Goal: Task Accomplishment & Management: Manage account settings

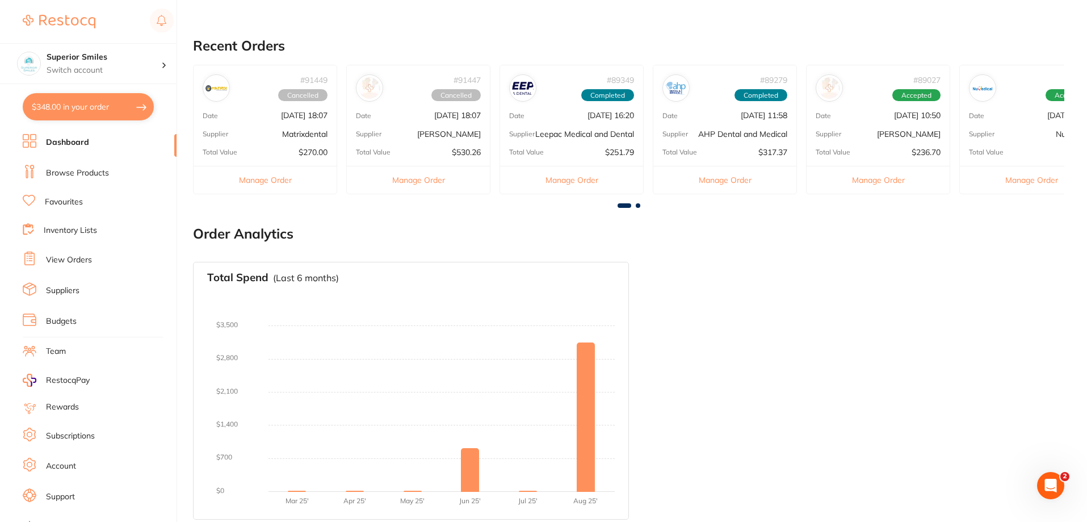
scroll to position [329, 0]
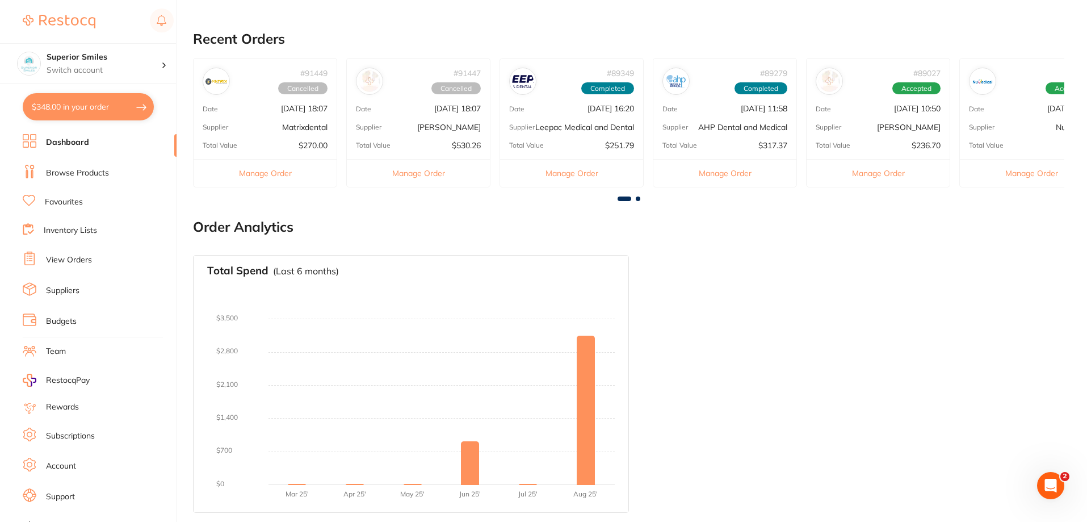
click at [583, 123] on p "Leepac Medical and Dental" at bounding box center [584, 127] width 99 height 9
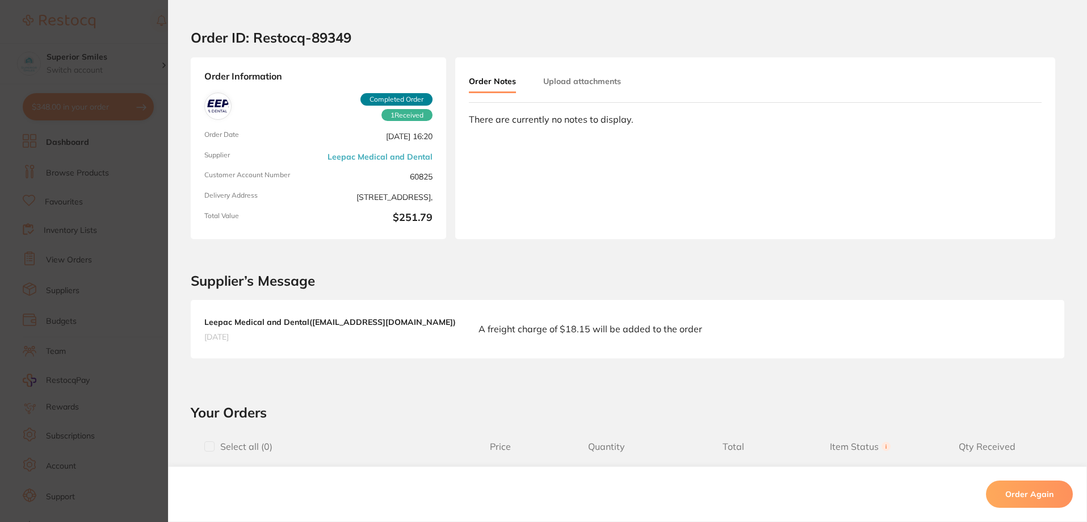
scroll to position [0, 0]
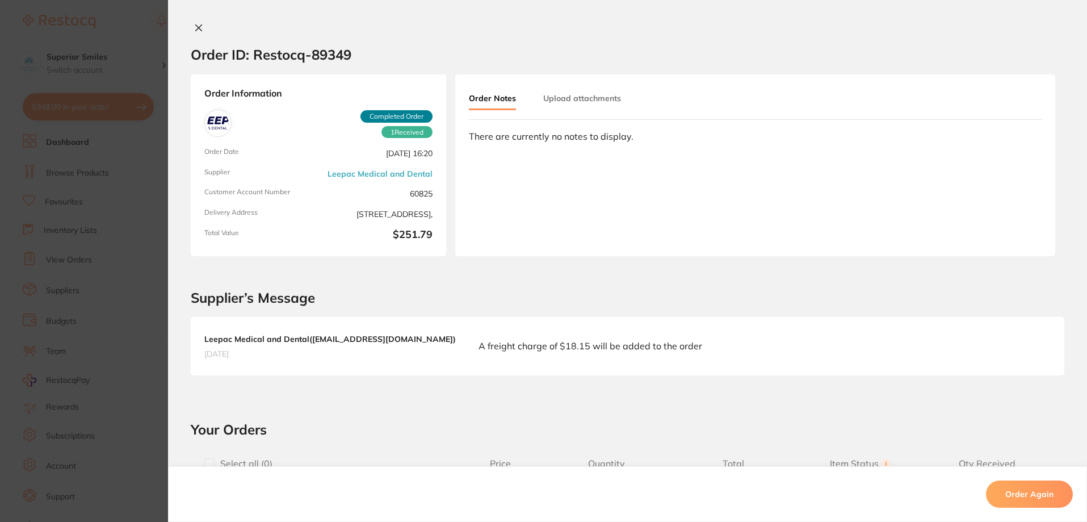
click at [196, 28] on icon at bounding box center [199, 28] width 6 height 6
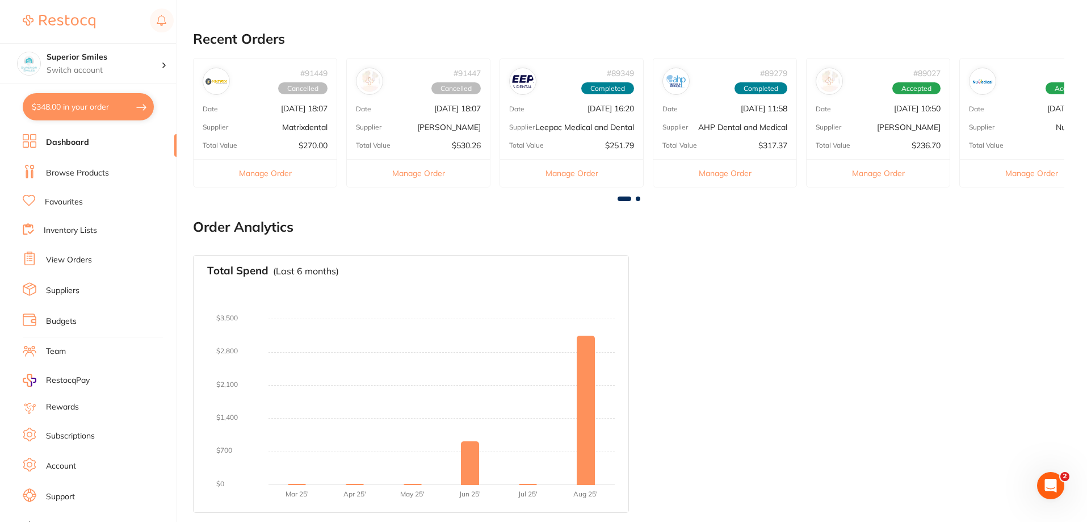
click at [413, 163] on button "Manage Order" at bounding box center [418, 173] width 143 height 28
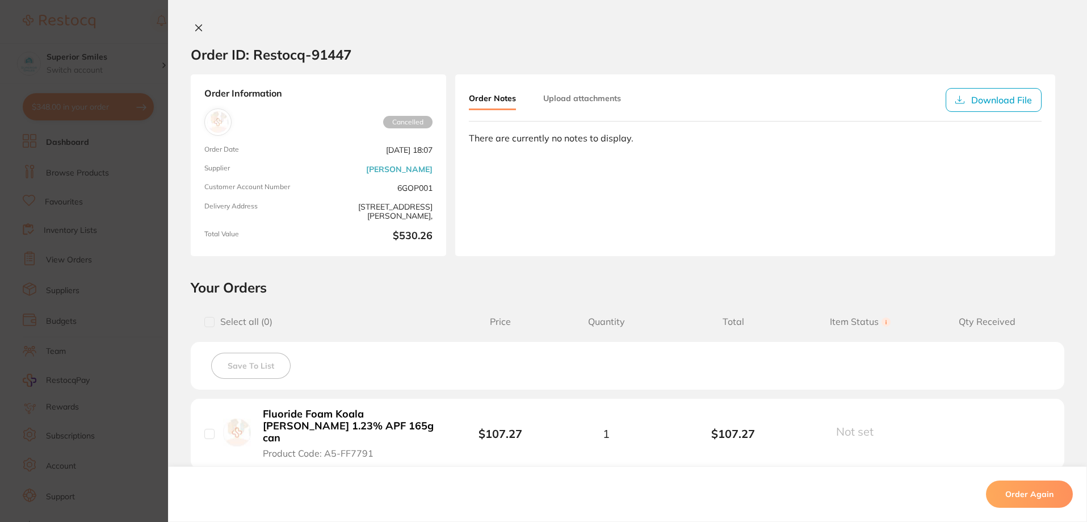
click at [194, 26] on icon at bounding box center [198, 27] width 9 height 9
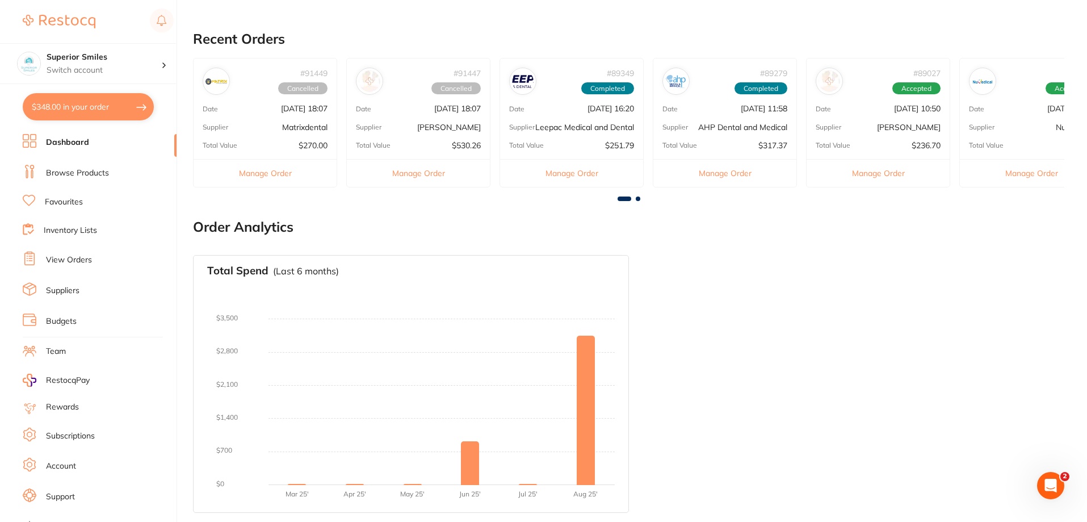
click at [248, 166] on button "Manage Order" at bounding box center [265, 173] width 143 height 28
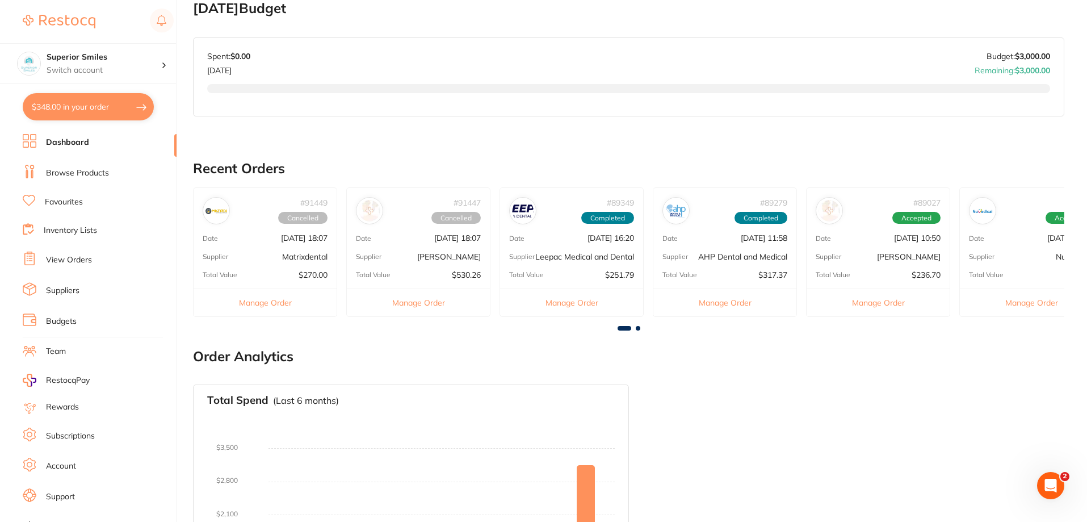
scroll to position [227, 0]
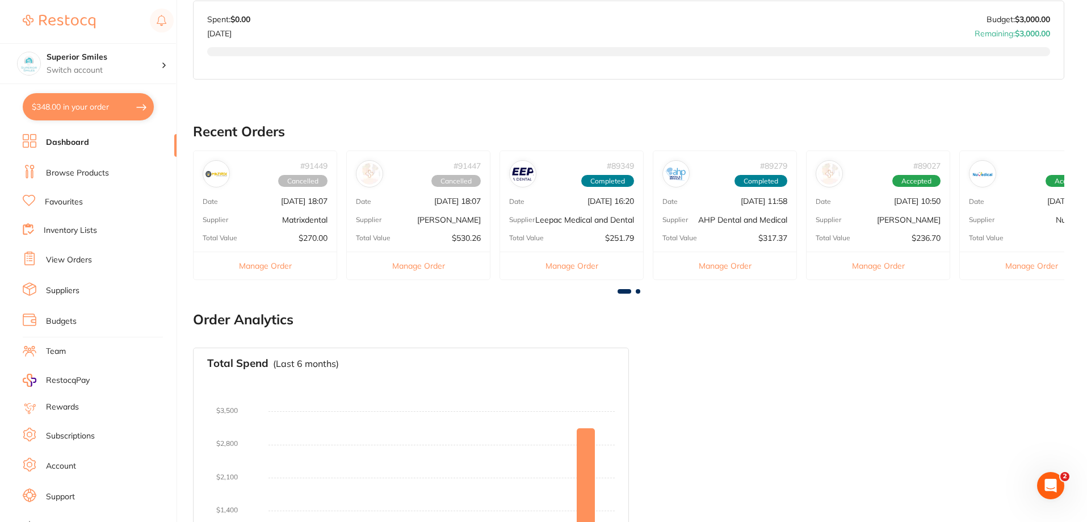
click at [623, 293] on span at bounding box center [624, 291] width 14 height 5
click at [625, 293] on span at bounding box center [624, 291] width 14 height 5
click at [640, 293] on div at bounding box center [628, 291] width 871 height 5
click at [637, 293] on span at bounding box center [638, 291] width 5 height 5
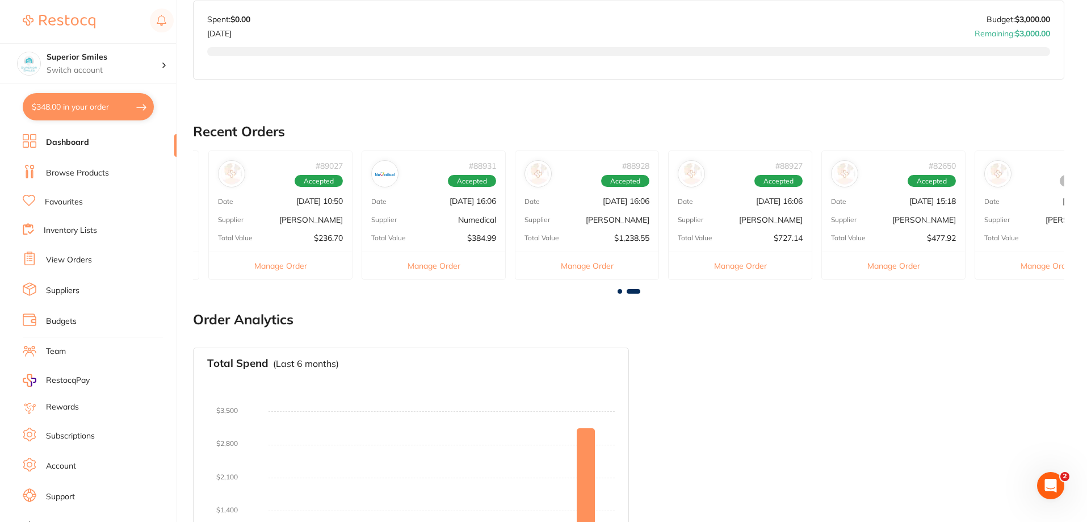
scroll to position [0, 652]
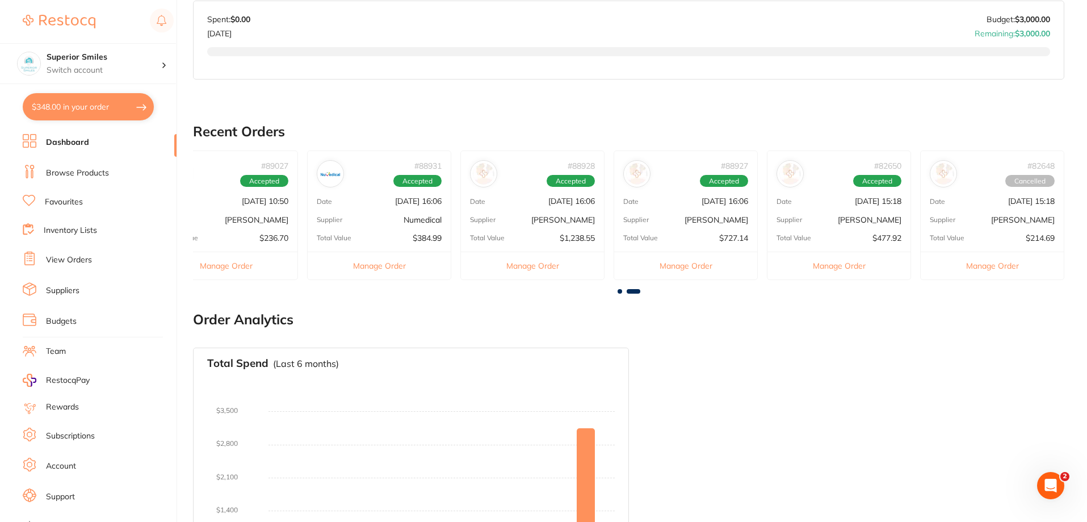
click at [231, 264] on button "Manage Order" at bounding box center [225, 265] width 143 height 28
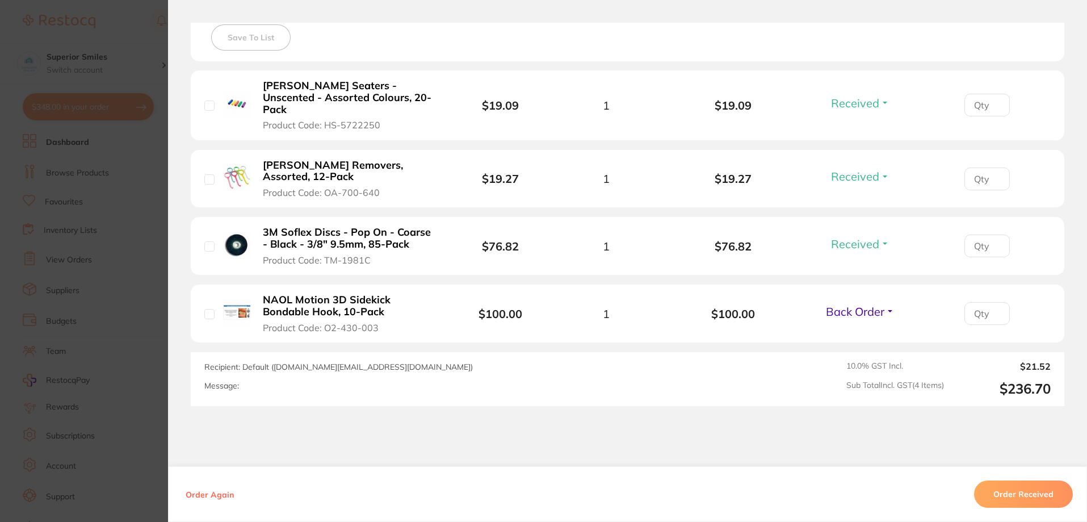
scroll to position [340, 0]
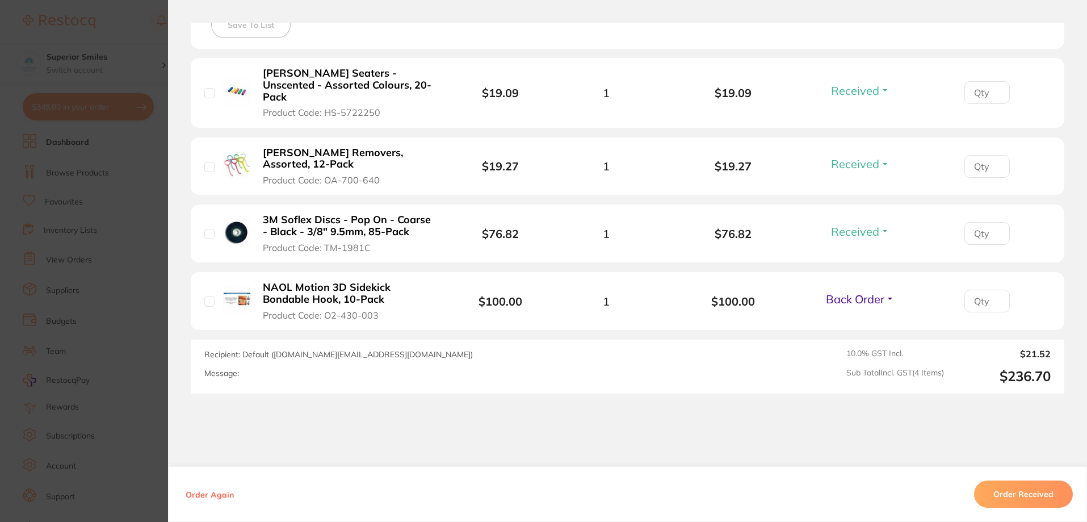
click at [320, 296] on b "NAOL Motion 3D Sidekick Bondable Hook, 10-Pack" at bounding box center [350, 292] width 175 height 23
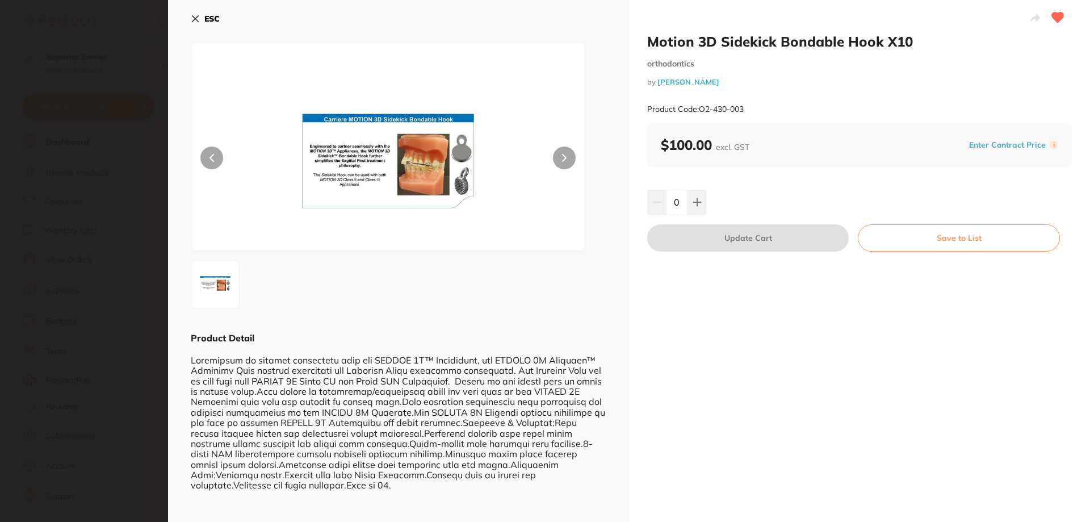
scroll to position [0, 0]
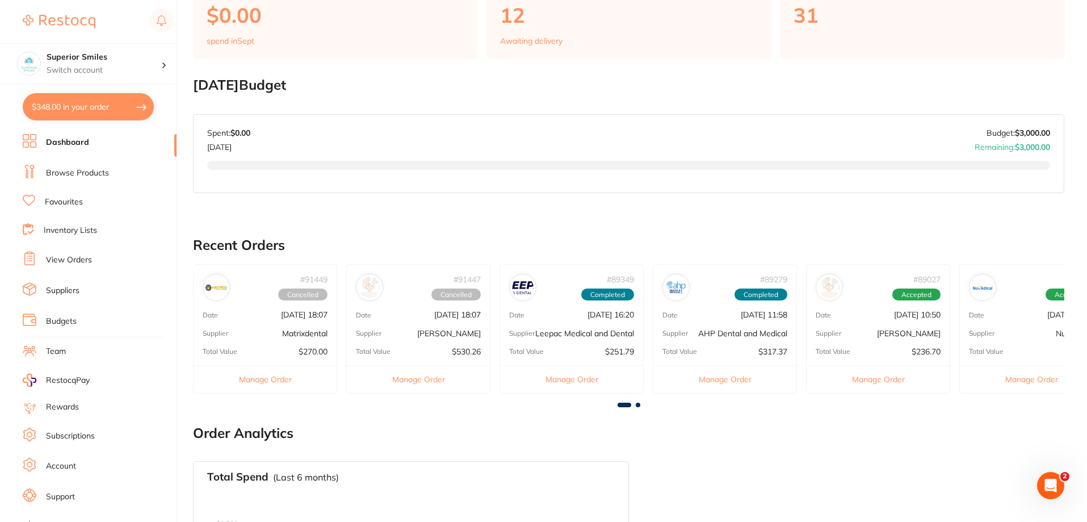
scroll to position [170, 0]
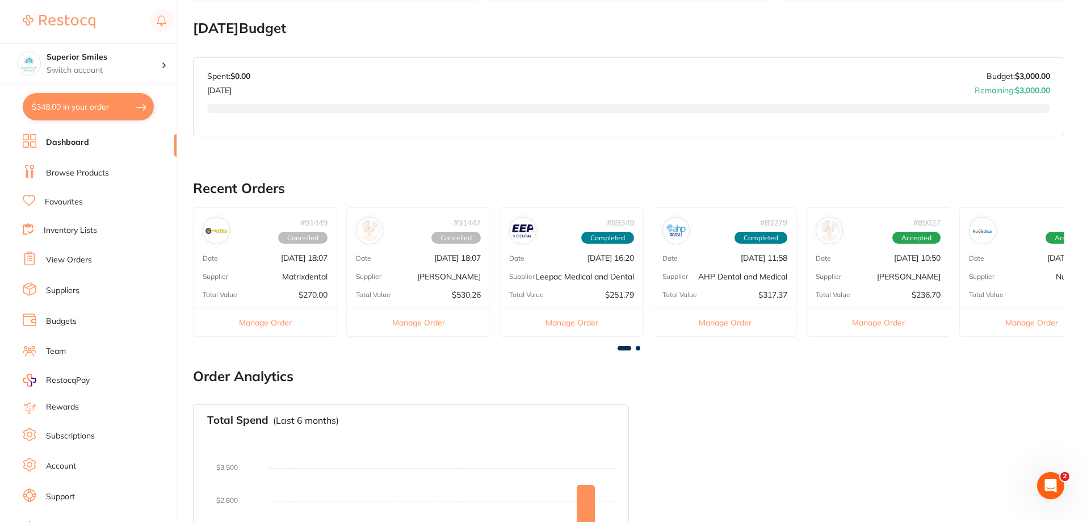
click at [884, 320] on button "Manage Order" at bounding box center [877, 322] width 143 height 28
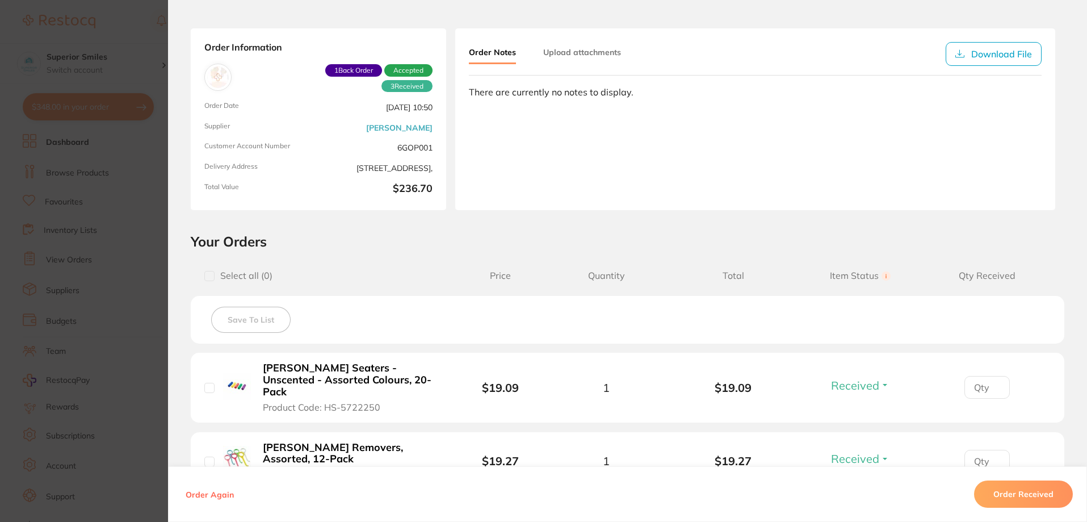
scroll to position [0, 0]
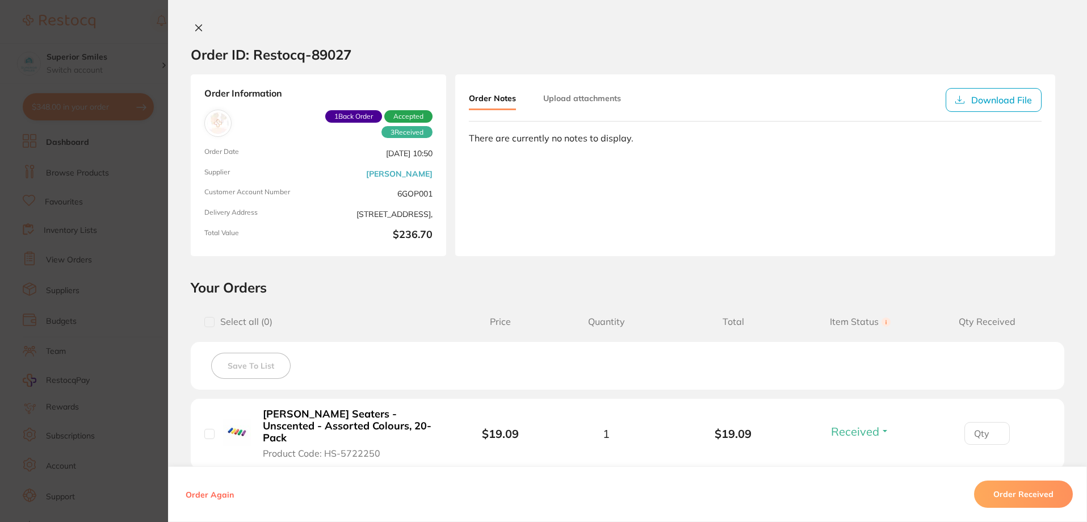
click at [194, 26] on icon at bounding box center [198, 27] width 9 height 9
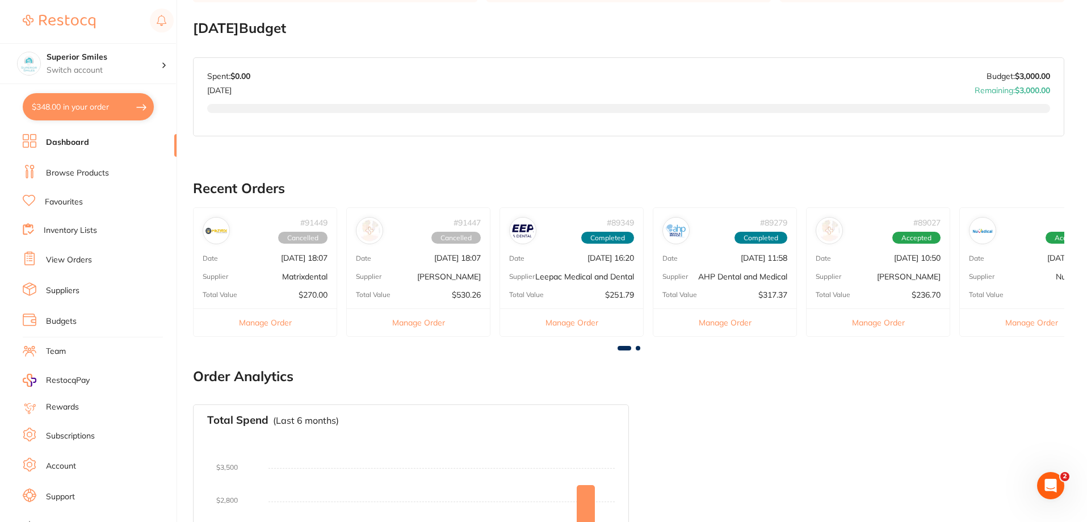
click at [637, 350] on span at bounding box center [638, 348] width 5 height 5
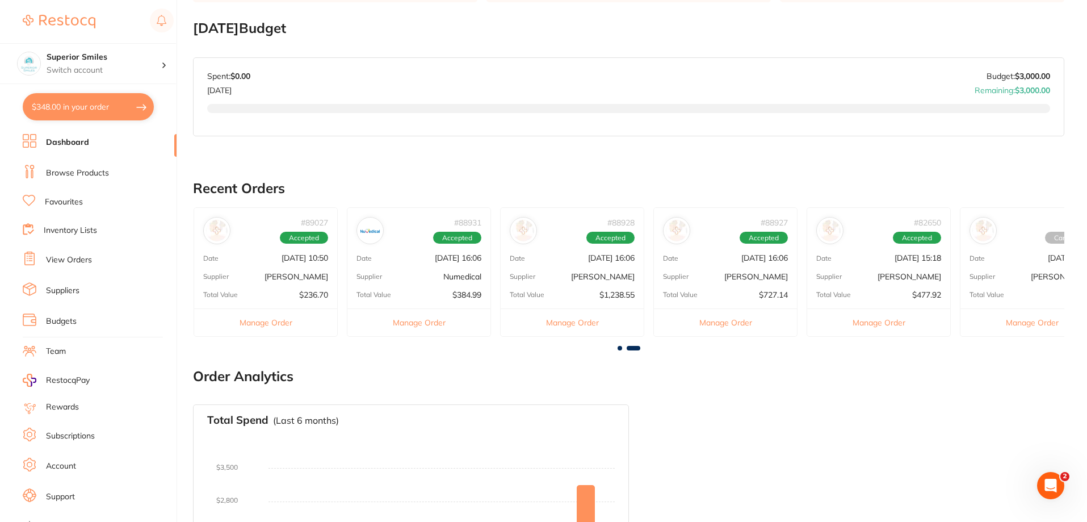
scroll to position [0, 652]
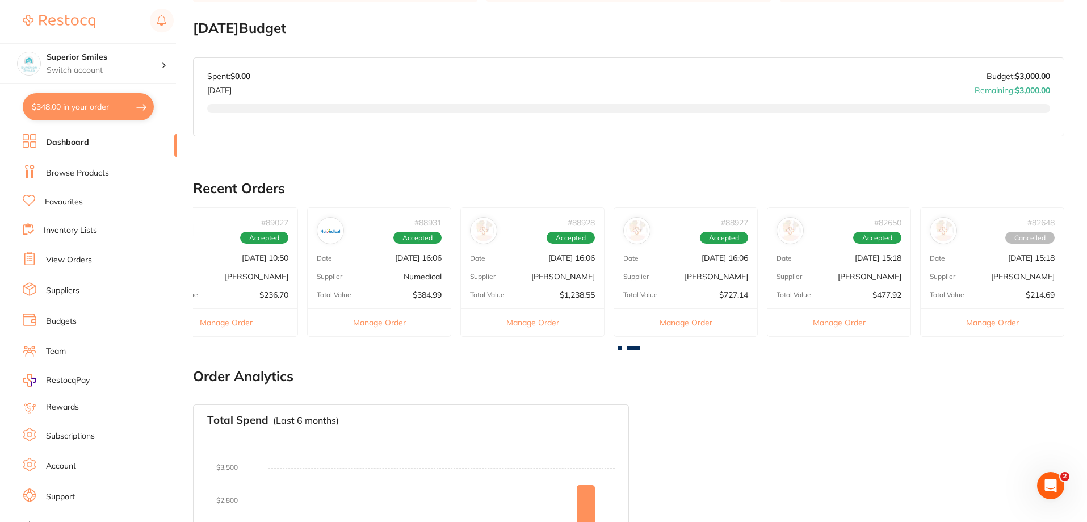
click at [829, 323] on button "Manage Order" at bounding box center [838, 322] width 143 height 28
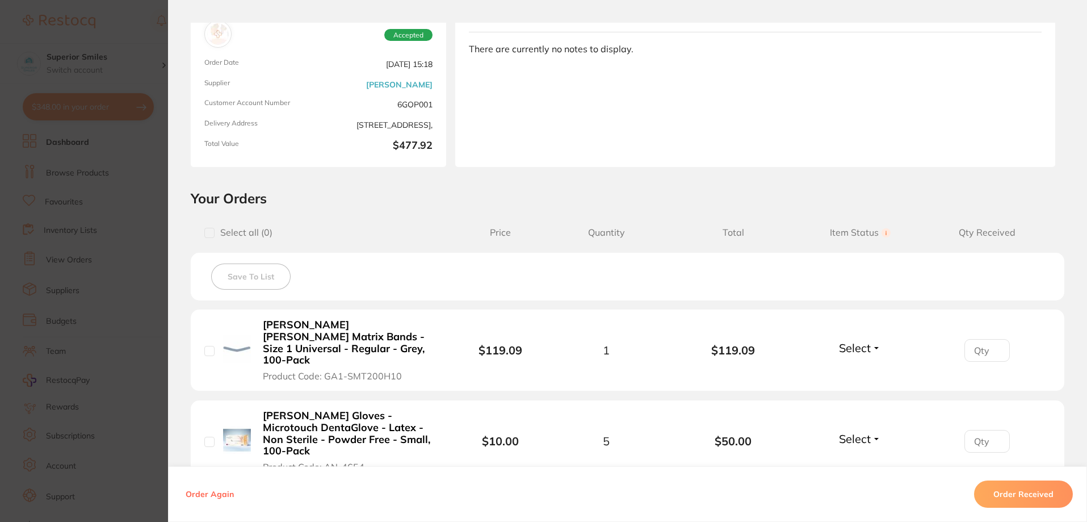
scroll to position [0, 0]
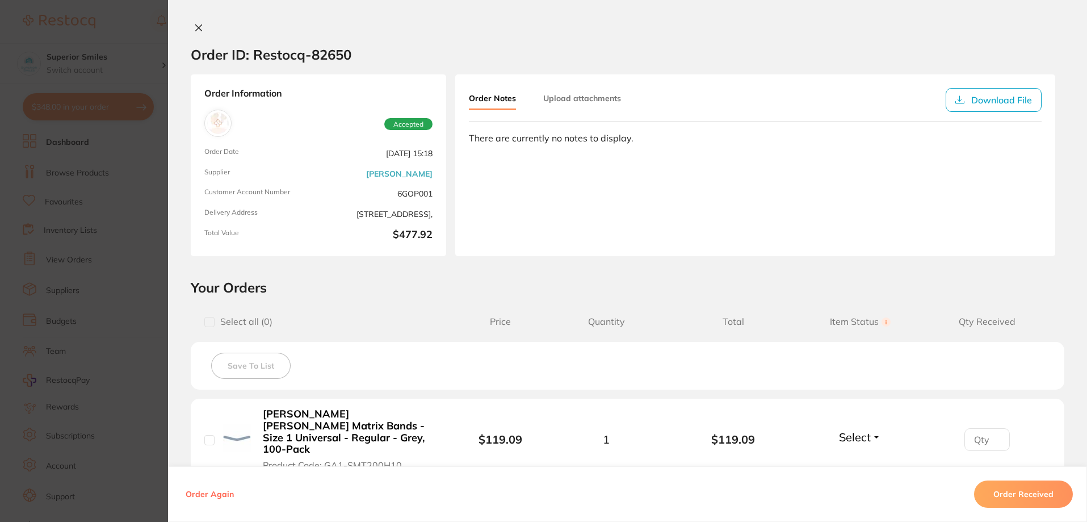
click at [198, 31] on icon at bounding box center [198, 27] width 9 height 9
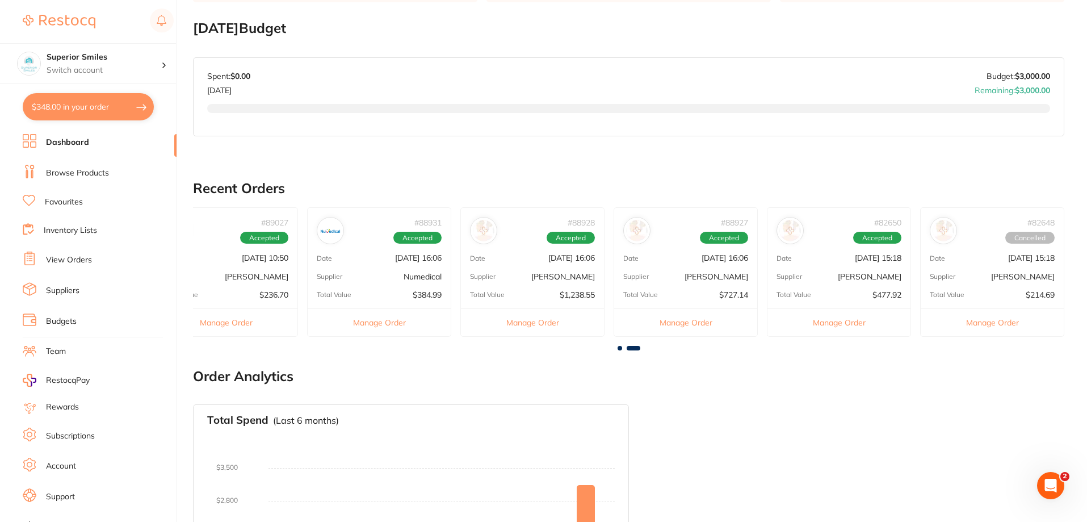
click at [53, 260] on link "View Orders" at bounding box center [69, 259] width 46 height 11
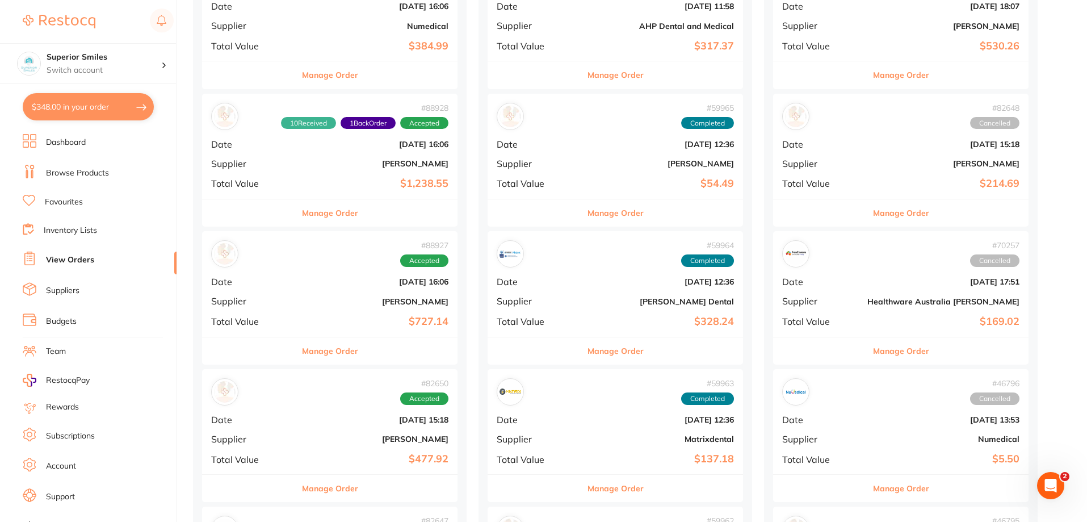
scroll to position [113, 0]
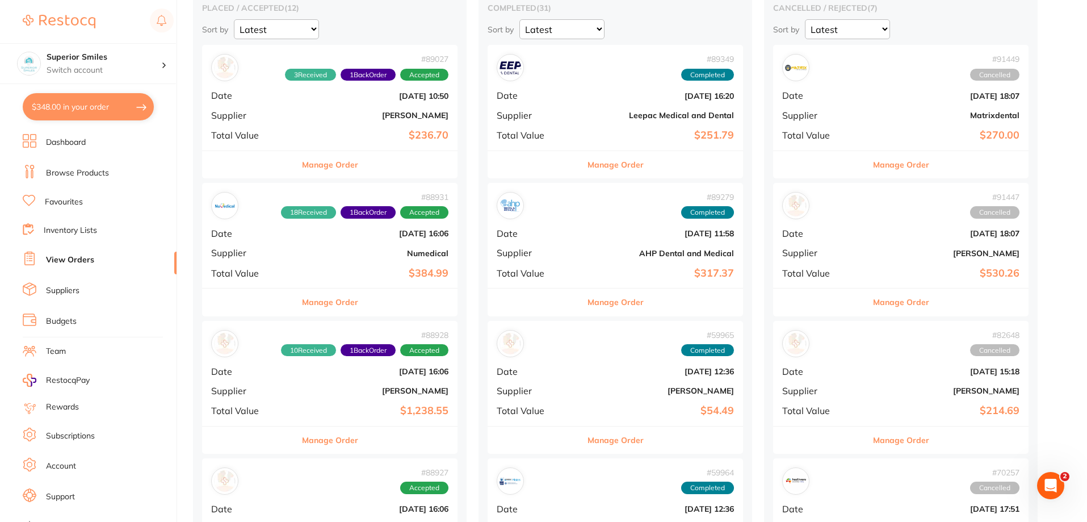
click at [587, 438] on button "Manage Order" at bounding box center [615, 439] width 56 height 27
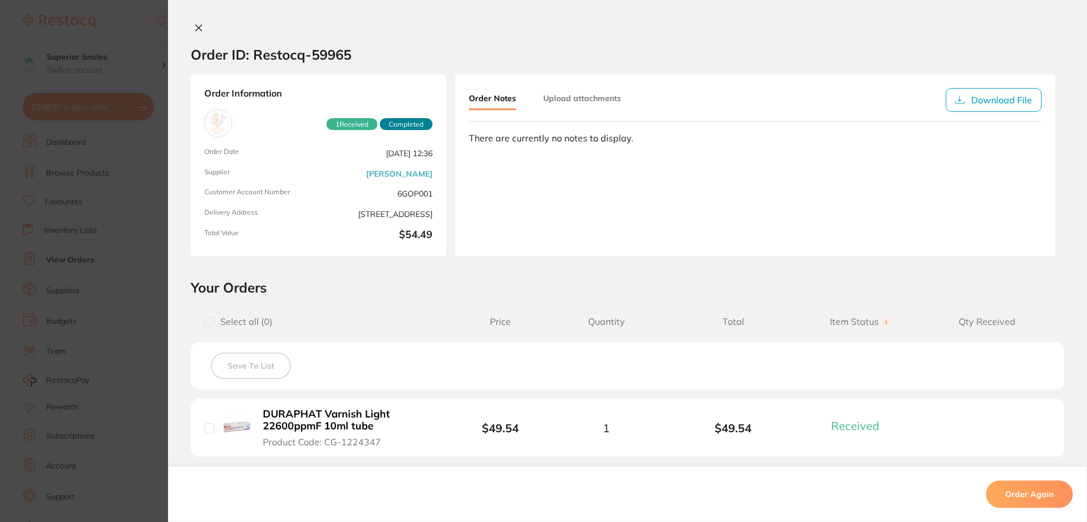
drag, startPoint x: 197, startPoint y: 28, endPoint x: 204, endPoint y: 43, distance: 16.8
click at [196, 28] on icon at bounding box center [198, 27] width 9 height 9
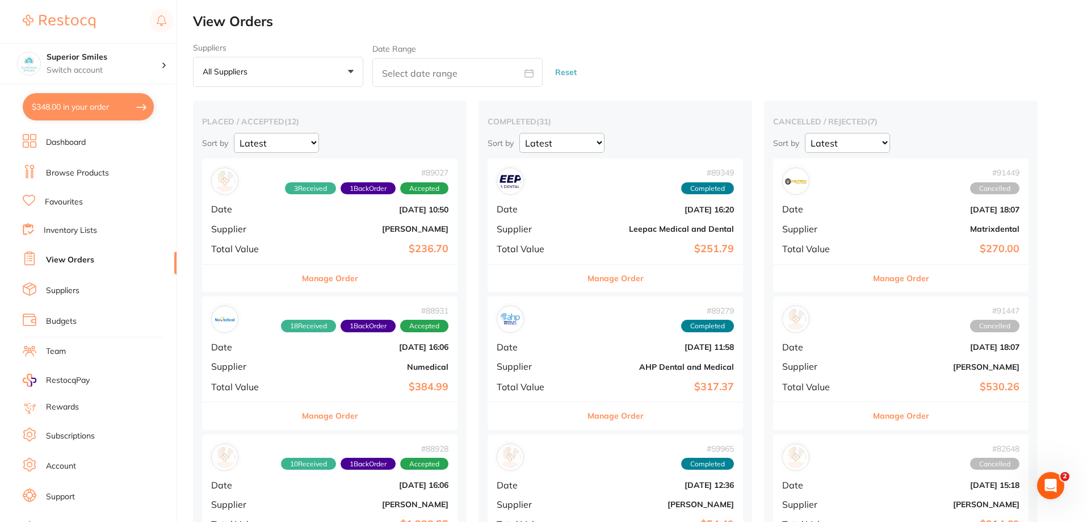
click at [329, 197] on div "# 89027 3 Received 1 Back Order Accepted Date Aug 5 2025, 10:50 Supplier Henry …" at bounding box center [329, 210] width 255 height 105
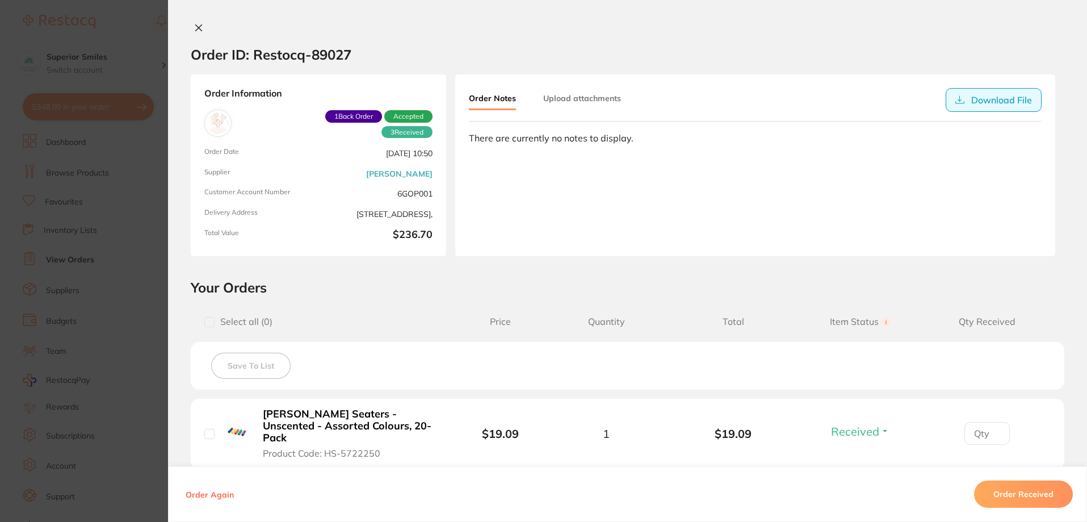
click at [1014, 104] on button "Download File" at bounding box center [993, 100] width 96 height 24
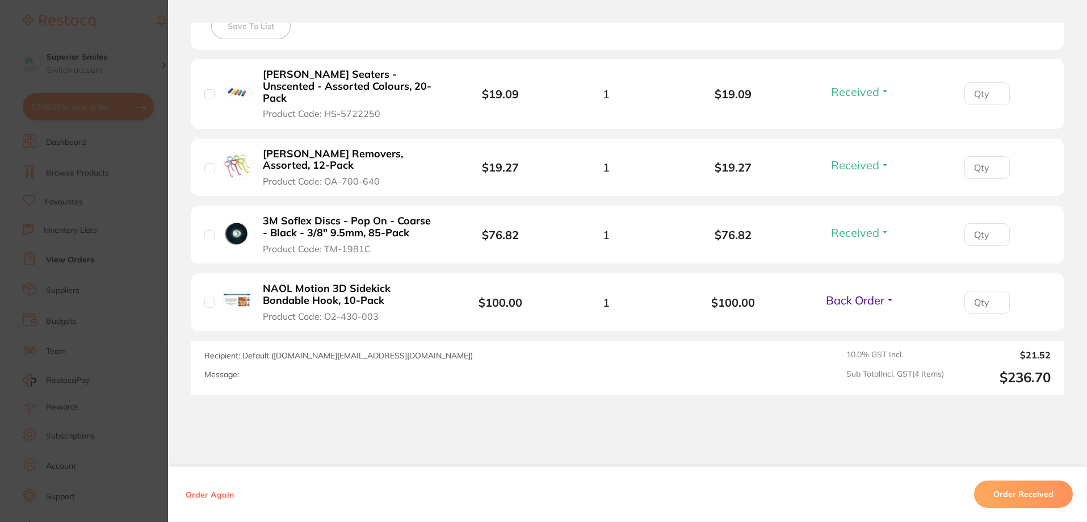
scroll to position [340, 0]
click at [236, 301] on img at bounding box center [237, 300] width 28 height 28
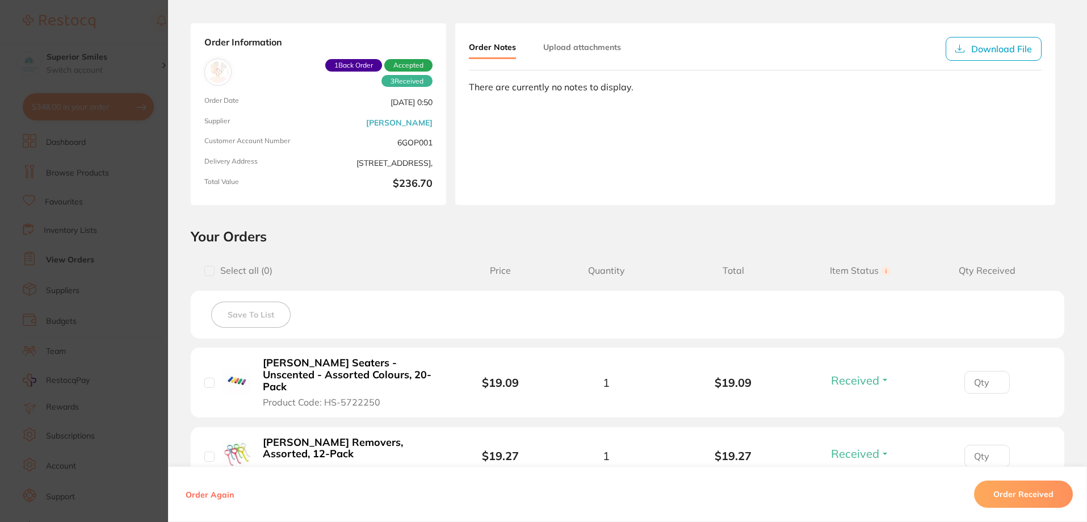
scroll to position [0, 0]
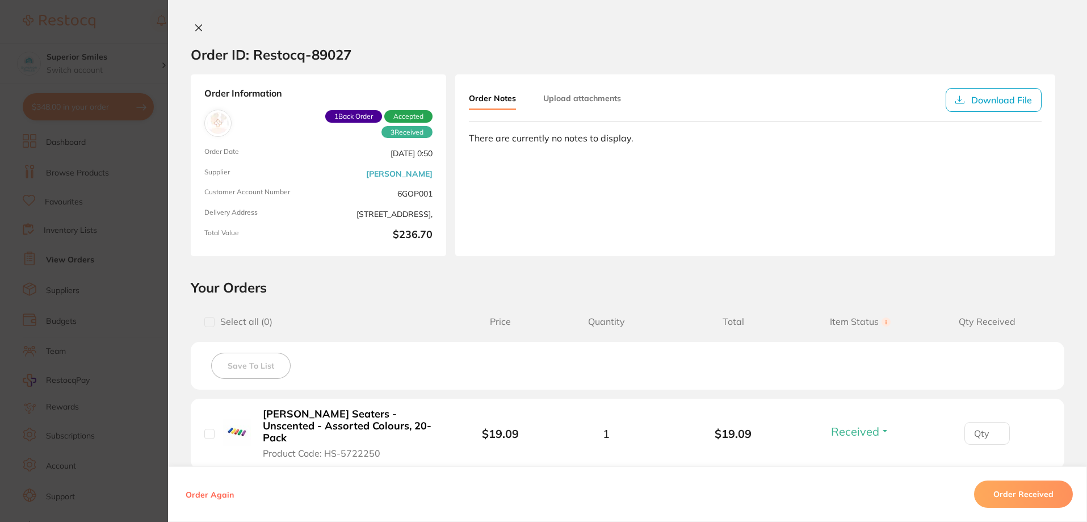
click at [351, 117] on span "1 Back Order" at bounding box center [353, 116] width 57 height 12
click at [354, 113] on span "1 Back Order" at bounding box center [353, 116] width 57 height 12
click at [352, 117] on span "1 Back Order" at bounding box center [353, 116] width 57 height 12
click at [334, 149] on span "Aug 5 2025, 0:50" at bounding box center [378, 153] width 110 height 11
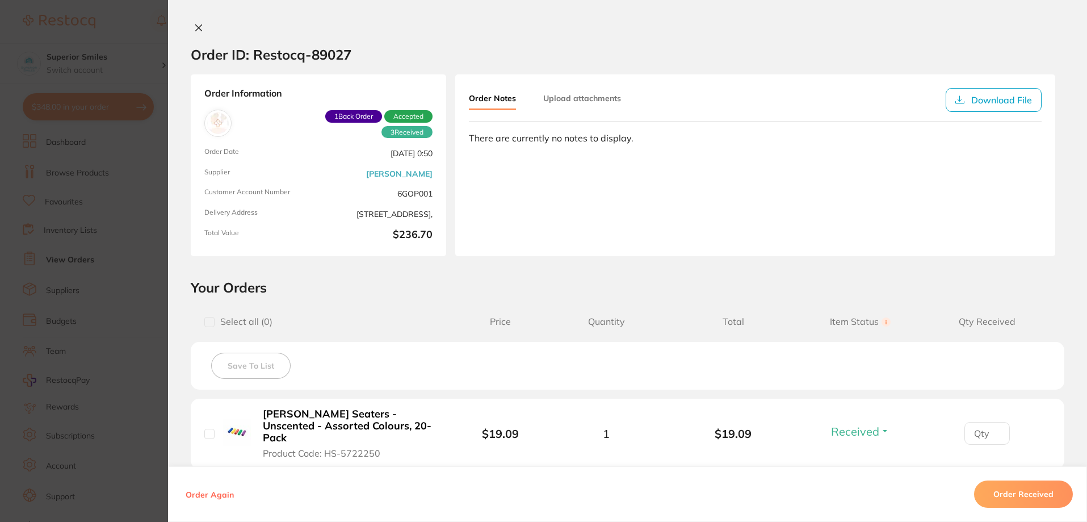
click at [363, 116] on span "1 Back Order" at bounding box center [353, 116] width 57 height 12
click at [197, 24] on icon at bounding box center [198, 27] width 9 height 9
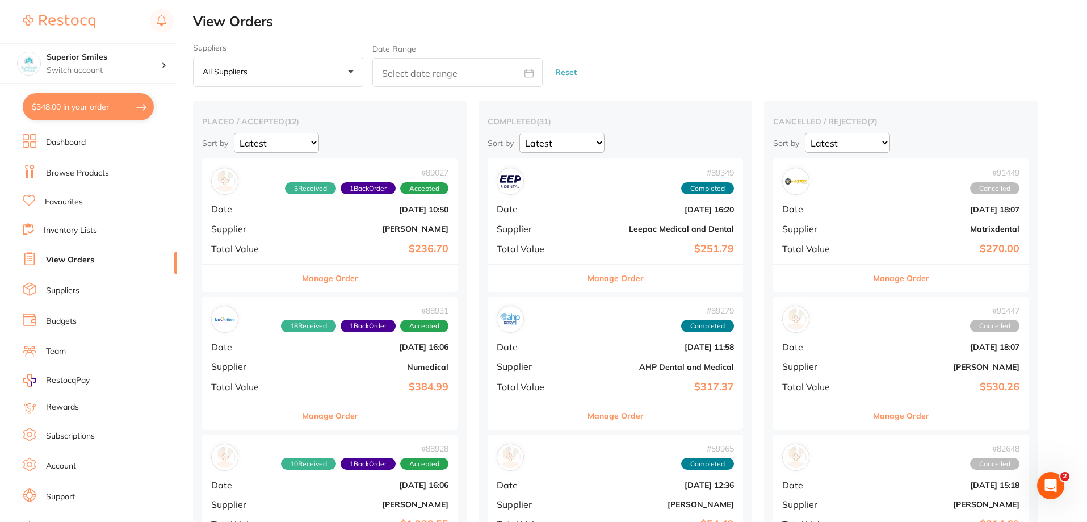
click at [329, 196] on div "# 89027 3 Received 1 Back Order Accepted Date Aug 5 2025, 10:50 Supplier Henry …" at bounding box center [329, 210] width 255 height 105
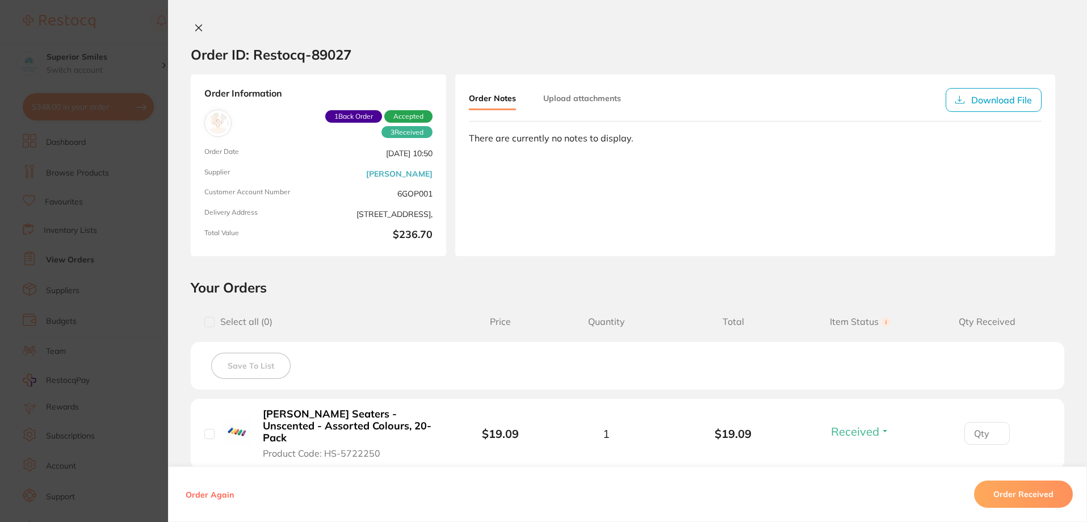
click at [351, 115] on span "1 Back Order" at bounding box center [353, 116] width 57 height 12
click at [484, 148] on div "Order Notes Upload attachments Download File There are currently no notes to di…" at bounding box center [755, 165] width 600 height 182
click at [471, 141] on div "There are currently no notes to display." at bounding box center [755, 138] width 573 height 10
click at [638, 144] on div "Order Notes Upload attachments Download File There are currently no notes to di…" at bounding box center [755, 165] width 600 height 182
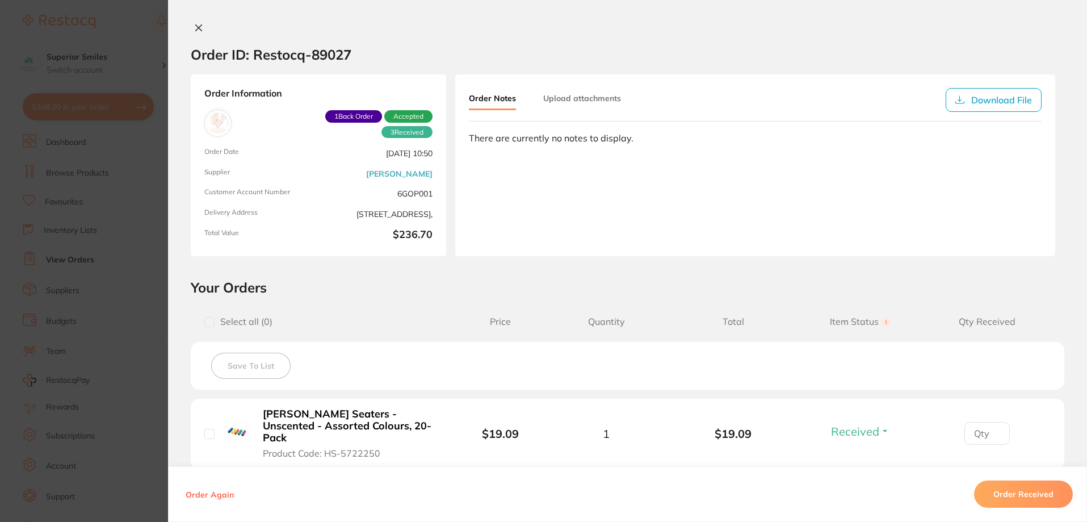
drag, startPoint x: 637, startPoint y: 136, endPoint x: 442, endPoint y: 144, distance: 194.8
click at [442, 144] on div "Order Information 3 Received 1 Back Order Accepted Order Date Aug 5 2025, 10:50…" at bounding box center [627, 165] width 919 height 182
click at [522, 198] on div "Order Notes Upload attachments Download File There are currently no notes to di…" at bounding box center [755, 165] width 600 height 182
click at [473, 165] on div "Order Notes Upload attachments Download File There are currently no notes to di…" at bounding box center [755, 165] width 600 height 182
drag, startPoint x: 479, startPoint y: 161, endPoint x: 507, endPoint y: 154, distance: 29.2
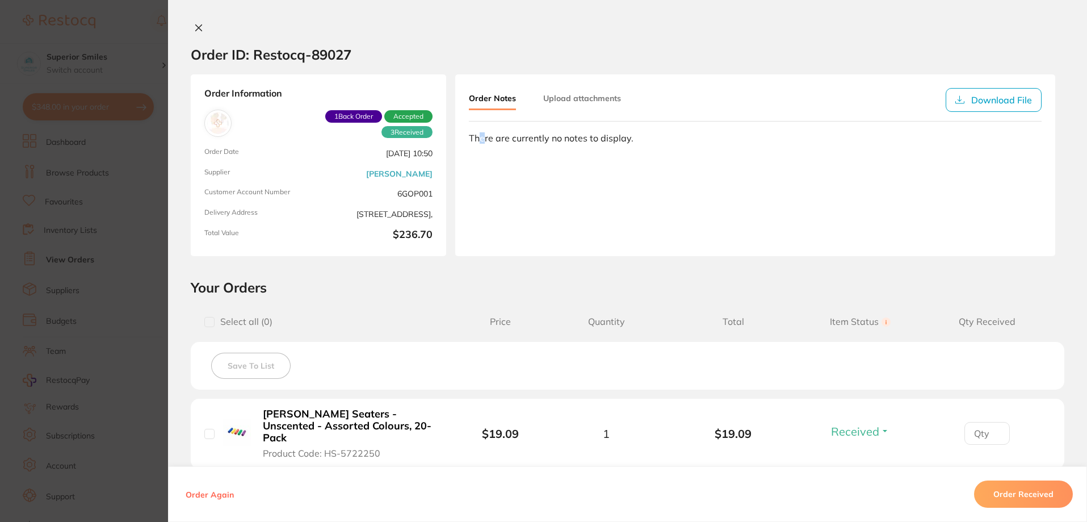
click at [481, 161] on div "Order Notes Upload attachments Download File There are currently no notes to di…" at bounding box center [755, 165] width 600 height 182
click at [641, 138] on div "There are currently no notes to display." at bounding box center [755, 138] width 573 height 10
click at [628, 138] on div "There are currently no notes to display." at bounding box center [755, 138] width 573 height 10
click at [630, 141] on div "There are currently no notes to display." at bounding box center [755, 138] width 573 height 10
click at [625, 137] on div "There are currently no notes to display." at bounding box center [755, 138] width 573 height 10
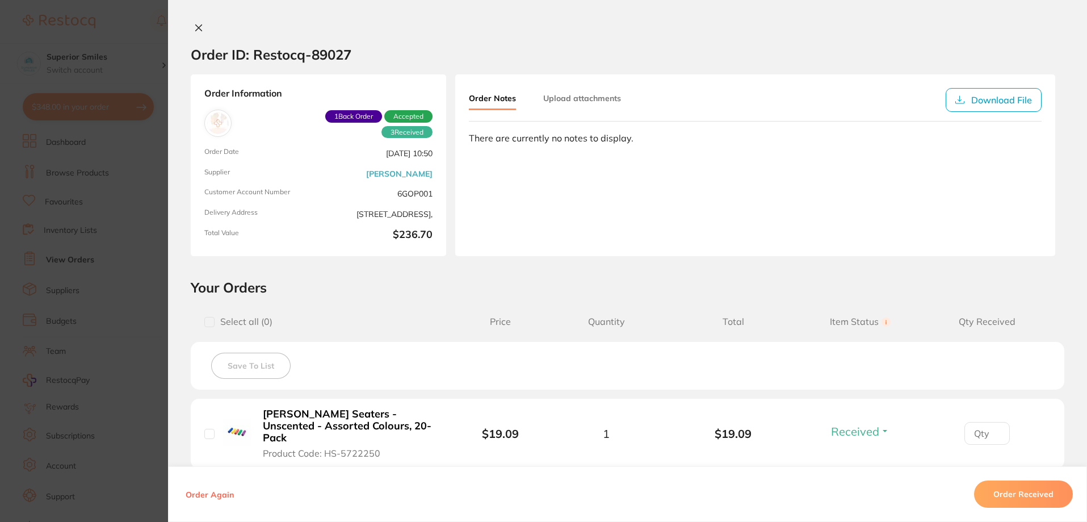
click at [630, 140] on div "There are currently no notes to display." at bounding box center [755, 138] width 573 height 10
click at [588, 94] on button "Upload attachments" at bounding box center [582, 98] width 78 height 20
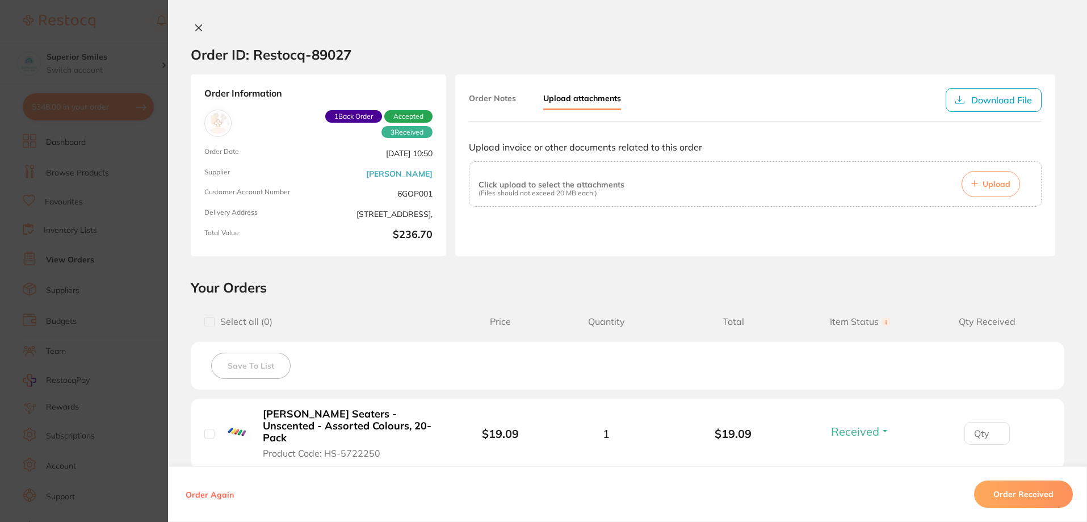
click at [200, 27] on icon at bounding box center [198, 27] width 9 height 9
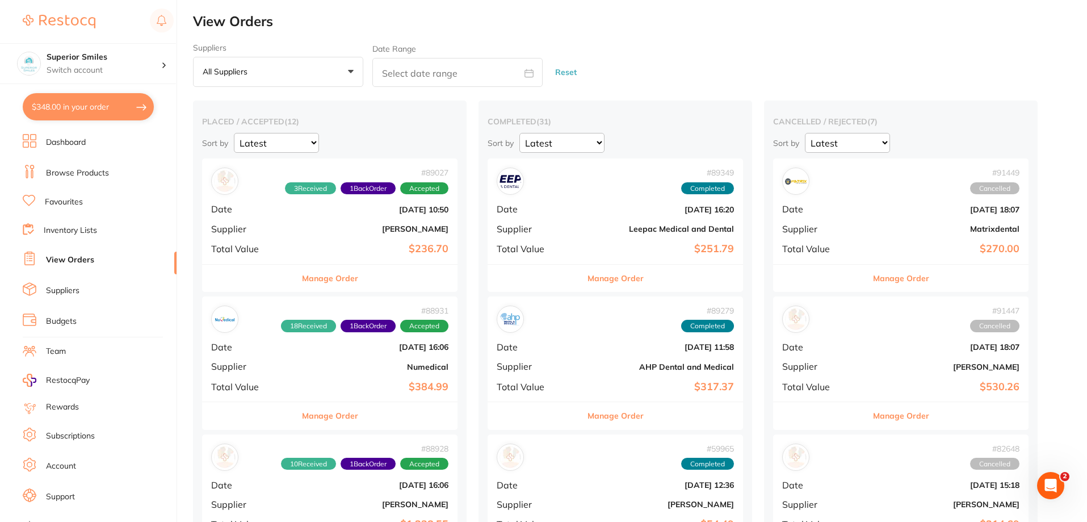
click at [327, 333] on div "# 88931 18 Received 1 Back Order Accepted Date Aug 4 2025, 16:06 Supplier Numed…" at bounding box center [329, 348] width 255 height 105
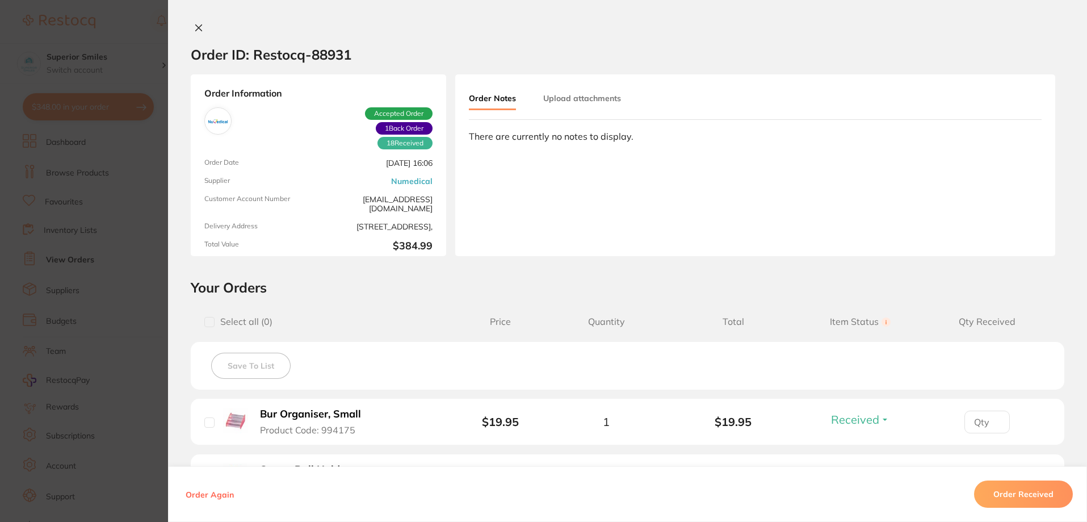
click at [638, 135] on div "There are currently no notes to display." at bounding box center [755, 136] width 573 height 10
click at [629, 142] on div "Order Notes Upload attachments There are currently no notes to display." at bounding box center [755, 165] width 600 height 182
click at [627, 135] on div "There are currently no notes to display." at bounding box center [755, 136] width 573 height 10
click at [624, 136] on div "There are currently no notes to display." at bounding box center [755, 136] width 573 height 10
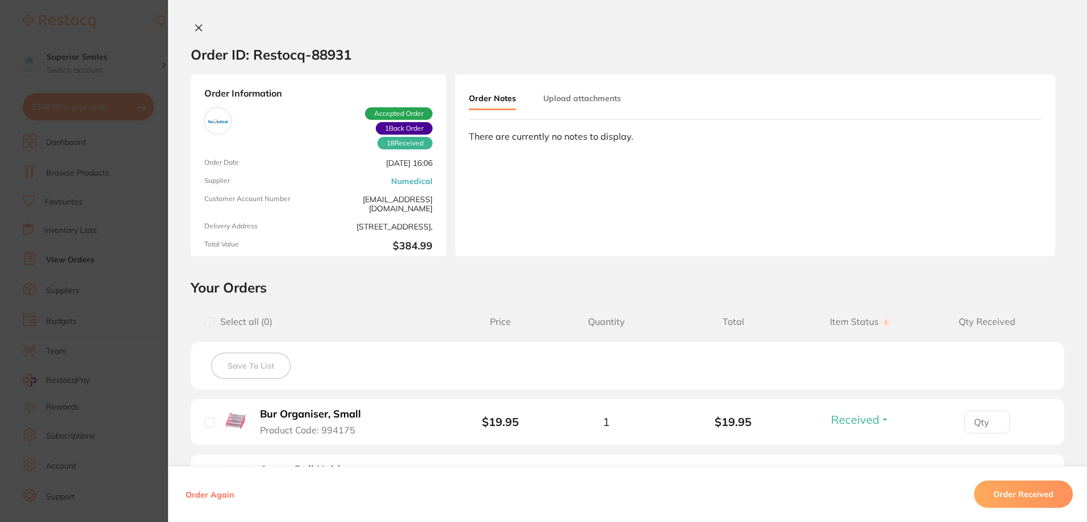
click at [630, 138] on div "There are currently no notes to display." at bounding box center [755, 136] width 573 height 10
click at [630, 136] on div "There are currently no notes to display." at bounding box center [755, 136] width 573 height 10
drag, startPoint x: 630, startPoint y: 136, endPoint x: 468, endPoint y: 145, distance: 162.6
click at [468, 145] on div "Order Notes Upload attachments There are currently no notes to display." at bounding box center [755, 165] width 600 height 182
click at [592, 195] on div "Order Notes Upload attachments There are currently no notes to display." at bounding box center [755, 165] width 600 height 182
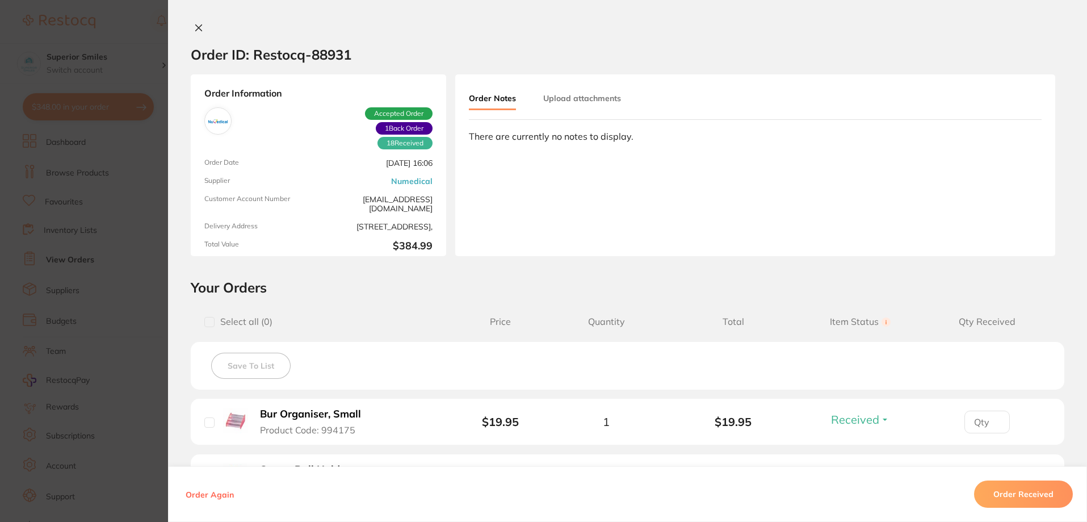
click at [194, 28] on icon at bounding box center [198, 27] width 9 height 9
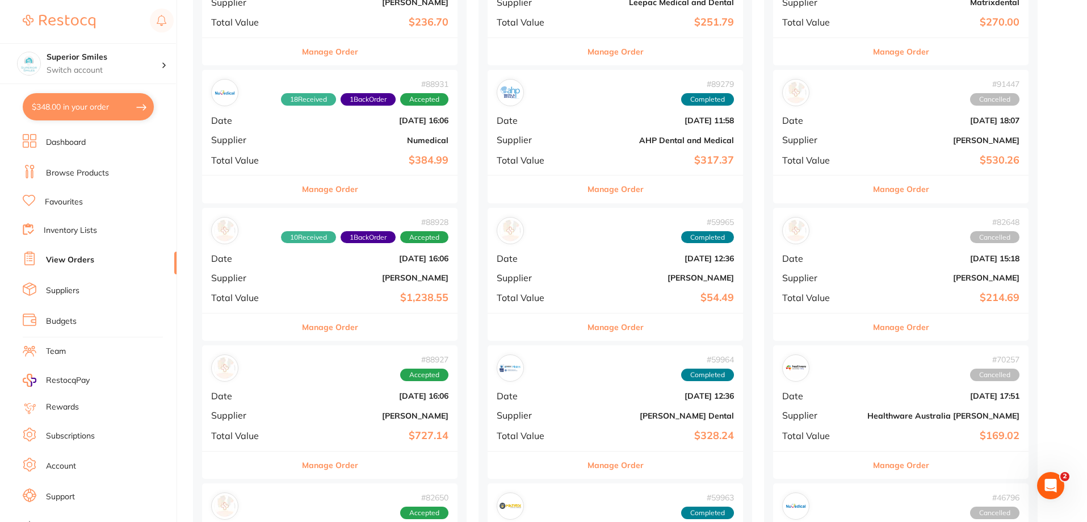
scroll to position [227, 0]
click at [305, 326] on button "Manage Order" at bounding box center [330, 326] width 56 height 27
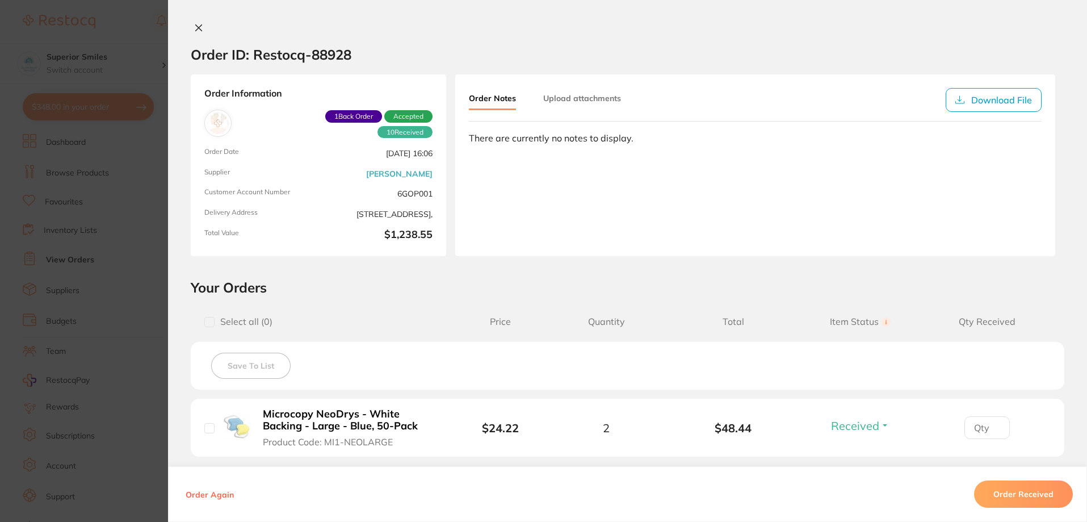
click at [343, 115] on span "1 Back Order" at bounding box center [353, 116] width 57 height 12
click at [348, 113] on span "1 Back Order" at bounding box center [353, 116] width 57 height 12
click at [319, 151] on div "Order Information 10 Received 1 Back Order Accepted Order Date Aug 4 2025, 16:0…" at bounding box center [318, 165] width 255 height 182
click at [320, 149] on div "Order Information 10 Received 1 Back Order Accepted Order Date Aug 4 2025, 16:0…" at bounding box center [318, 165] width 255 height 182
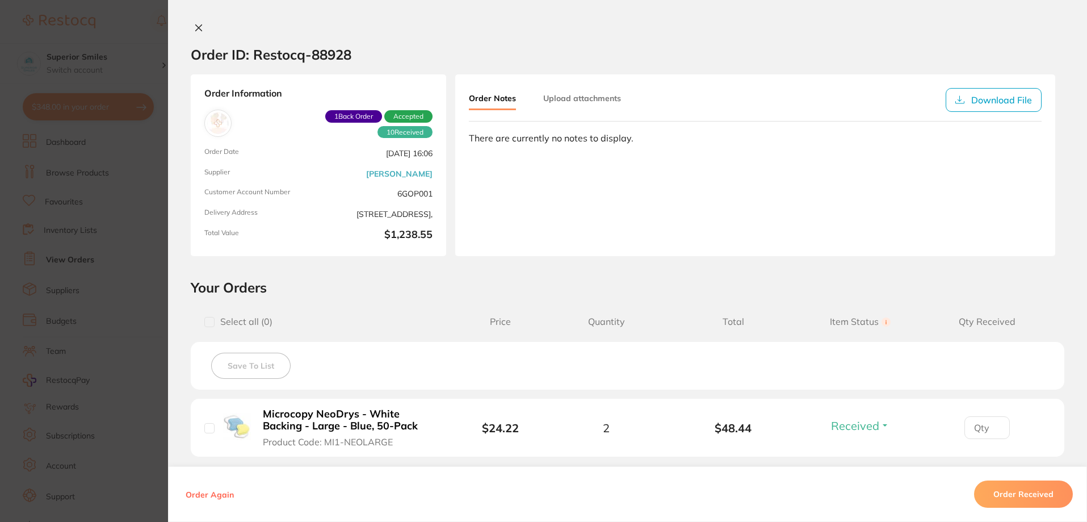
scroll to position [113, 0]
click at [357, 111] on span "1 Back Order" at bounding box center [353, 116] width 57 height 12
drag, startPoint x: 357, startPoint y: 111, endPoint x: 334, endPoint y: 144, distance: 40.0
click at [334, 144] on div "Order Information 10 Received 1 Back Order Accepted Order Date Aug 4 2025, 16:0…" at bounding box center [318, 165] width 255 height 182
click at [348, 114] on span "1 Back Order" at bounding box center [353, 116] width 57 height 12
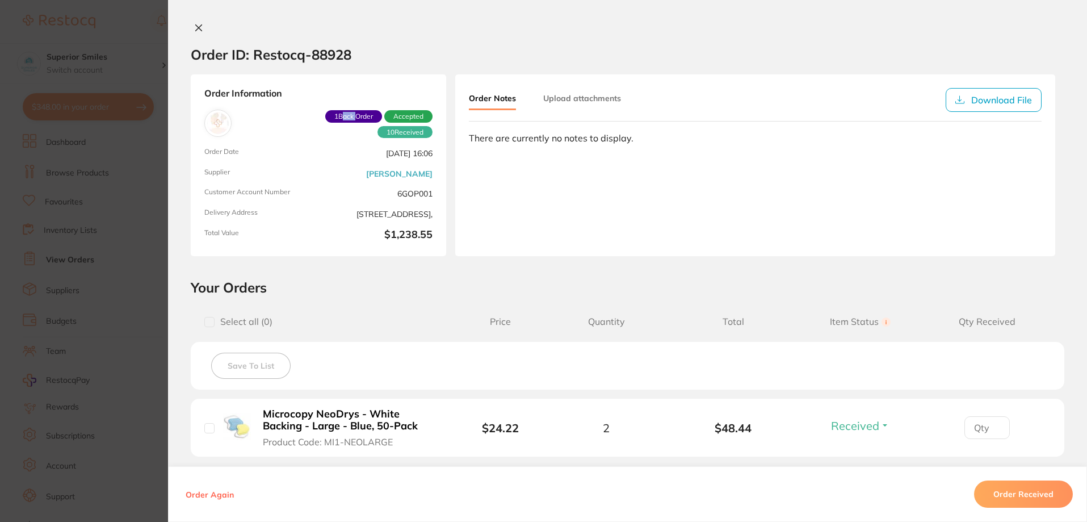
click at [348, 114] on span "1 Back Order" at bounding box center [353, 116] width 57 height 12
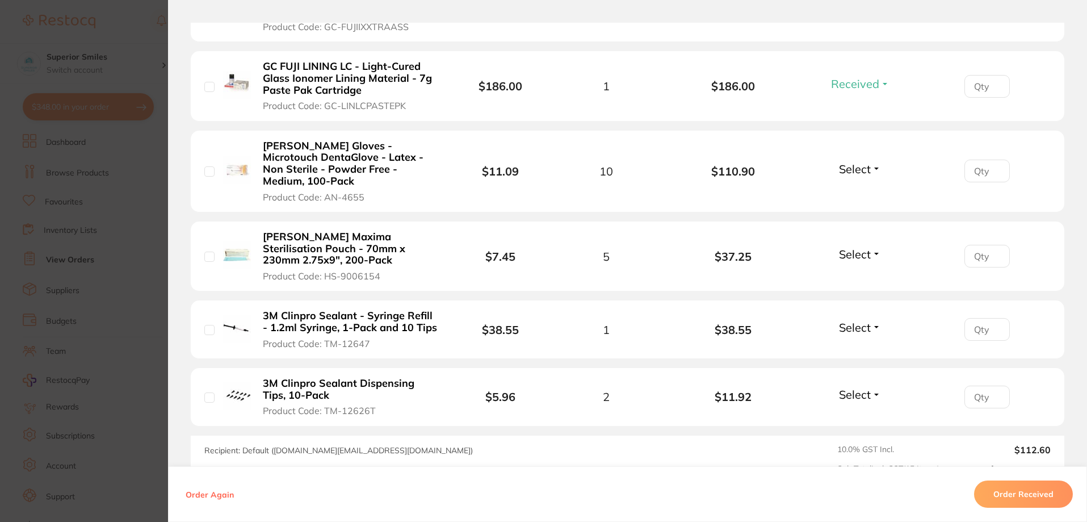
scroll to position [1193, 0]
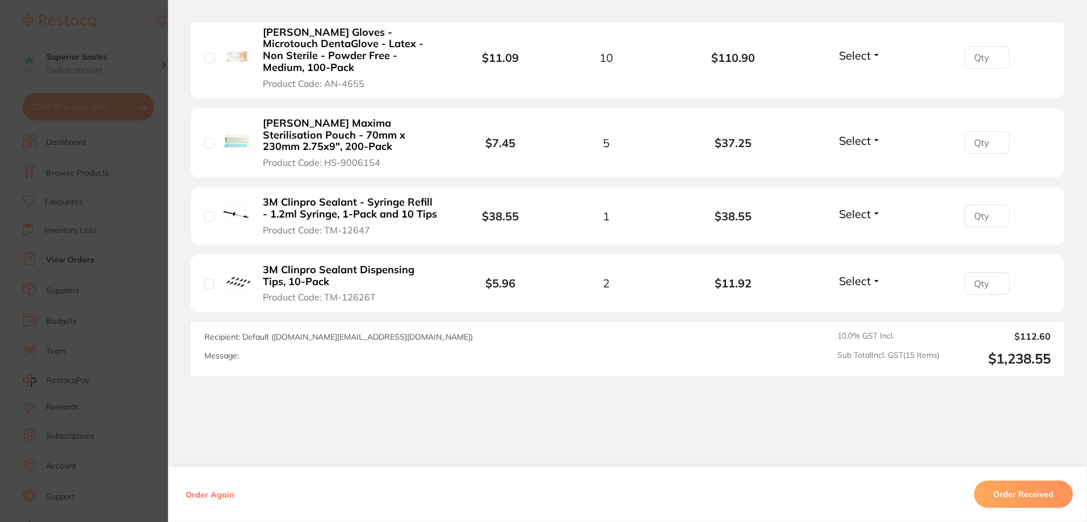
click at [243, 351] on div "Message:" at bounding box center [458, 356] width 508 height 10
click at [245, 351] on div "Message:" at bounding box center [458, 356] width 508 height 10
click at [243, 351] on div "Message:" at bounding box center [458, 356] width 508 height 10
drag, startPoint x: 243, startPoint y: 332, endPoint x: 251, endPoint y: 329, distance: 9.0
click at [249, 351] on div "Message:" at bounding box center [458, 356] width 508 height 10
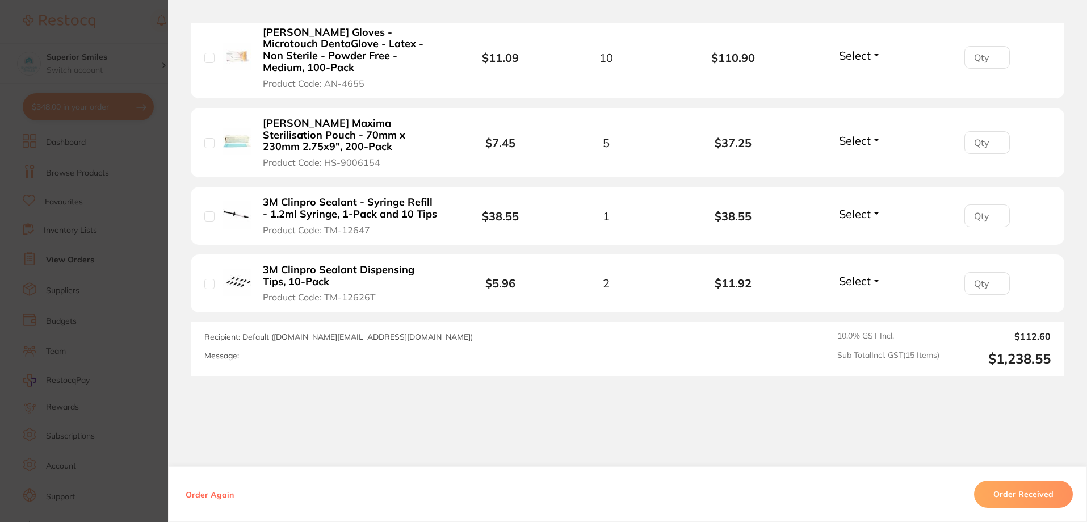
click at [238, 351] on div "Message:" at bounding box center [458, 356] width 508 height 10
click at [240, 351] on div "Message:" at bounding box center [458, 356] width 508 height 10
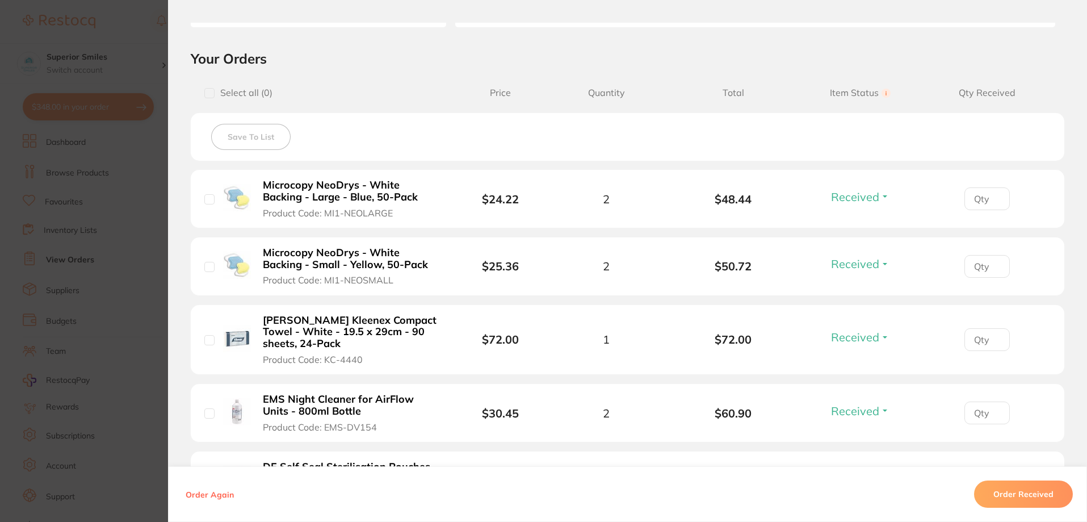
scroll to position [0, 0]
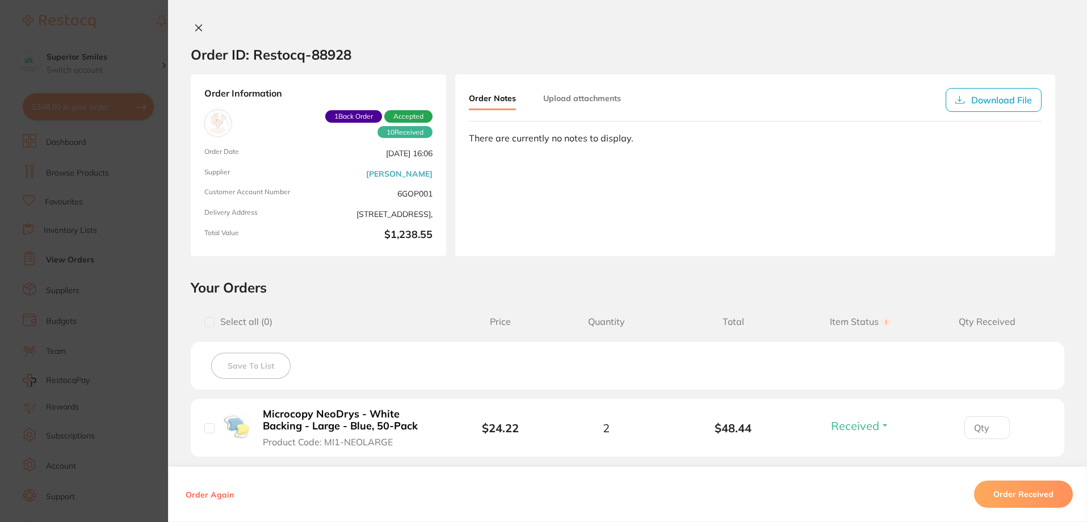
click at [209, 323] on input "checkbox" at bounding box center [209, 322] width 10 height 10
checkbox input "true"
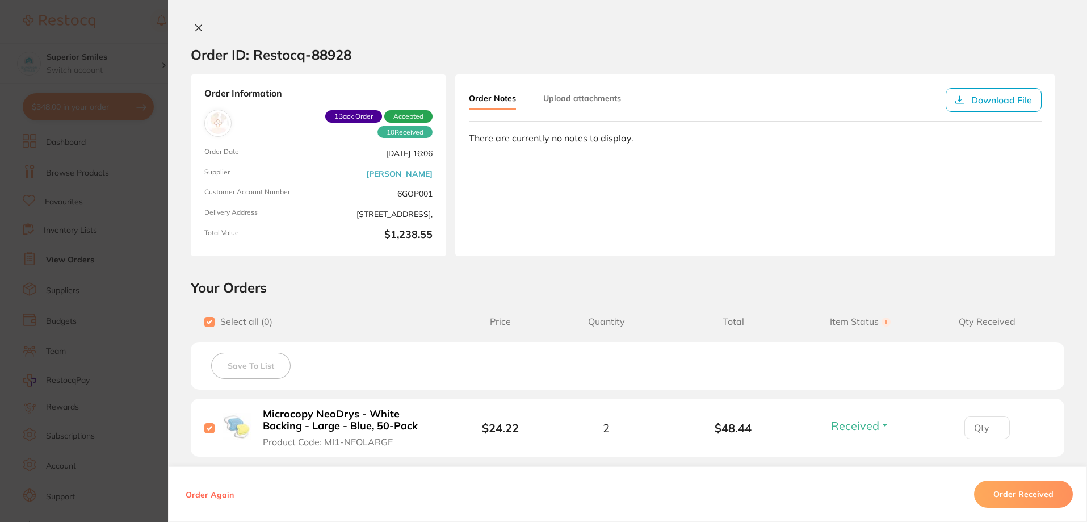
checkbox input "true"
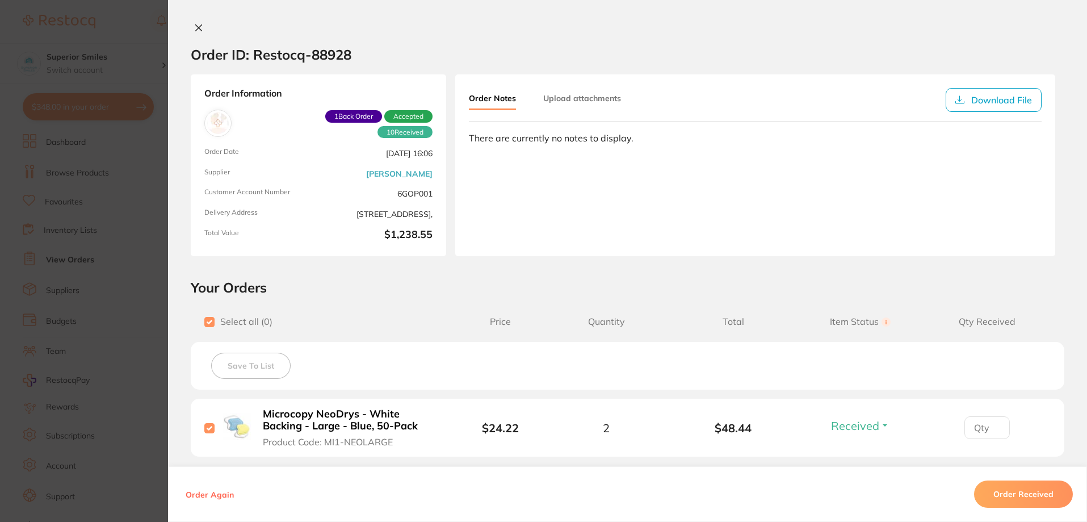
checkbox input "true"
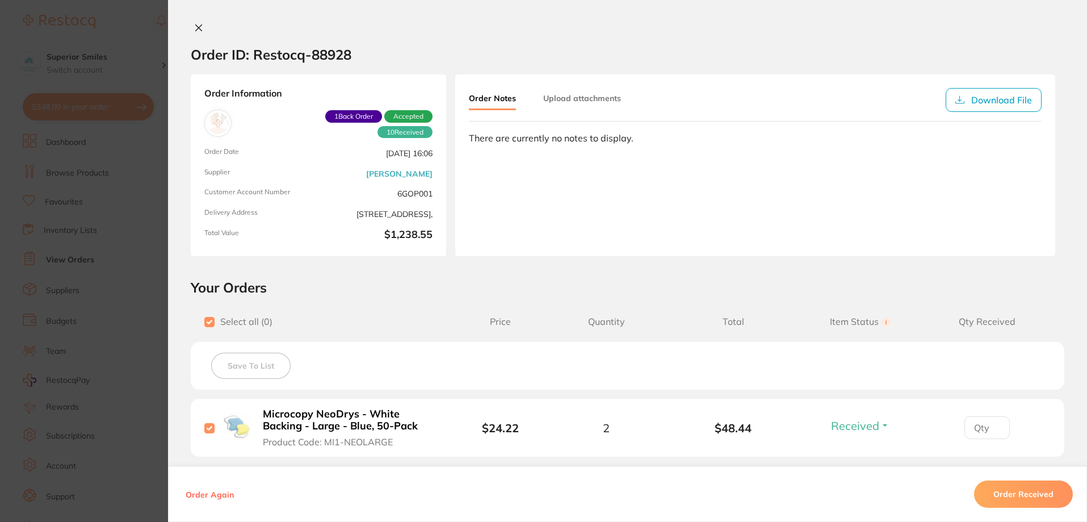
checkbox input "true"
click at [238, 367] on button "Save To List" at bounding box center [250, 365] width 79 height 26
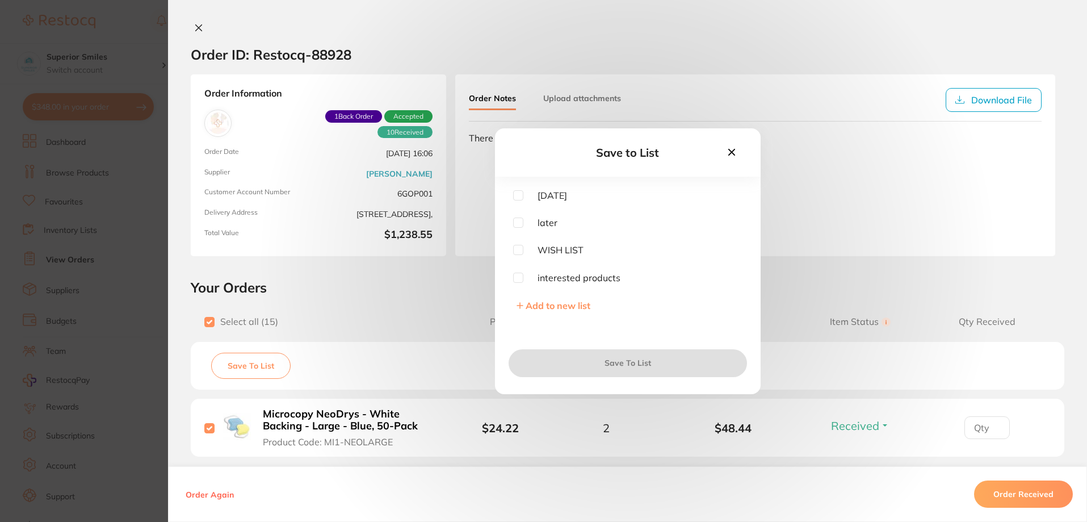
click at [550, 306] on span "Add to new list" at bounding box center [558, 305] width 65 height 11
click at [528, 224] on input "text" at bounding box center [627, 221] width 229 height 30
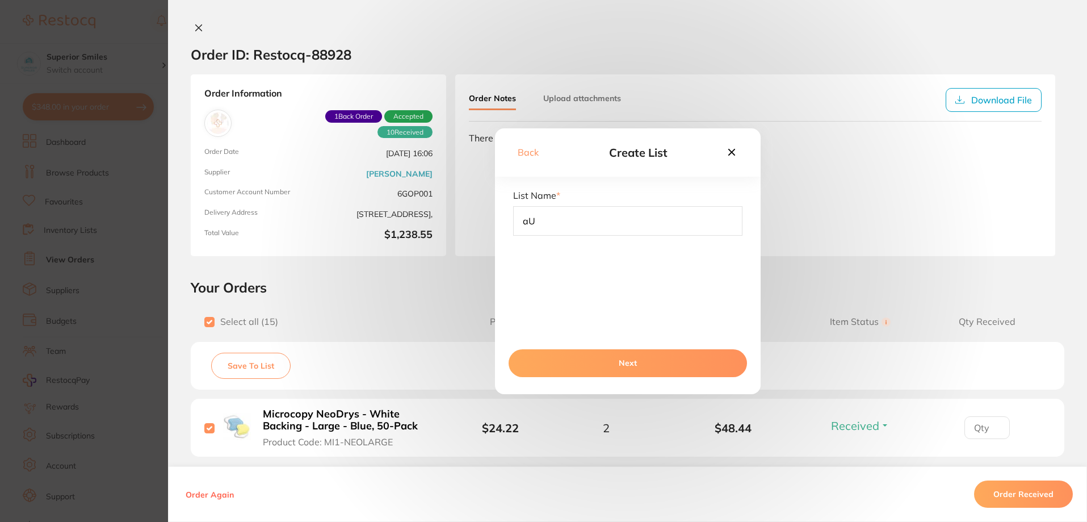
type input "a"
click at [520, 218] on input "AUGUST 2025" at bounding box center [627, 221] width 229 height 30
type input "[DATE]"
click at [642, 360] on button "Next" at bounding box center [627, 362] width 238 height 27
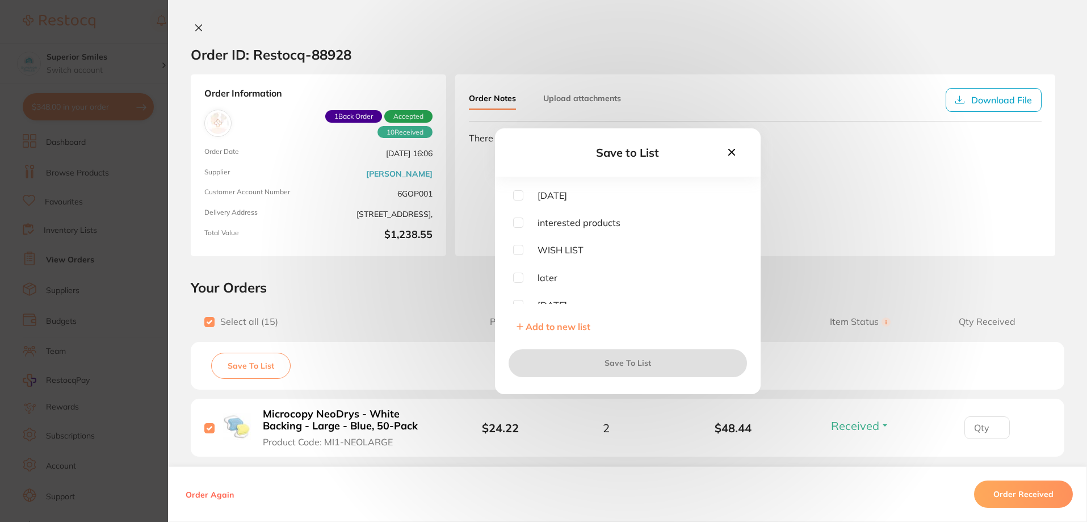
click at [516, 197] on input "checkbox" at bounding box center [518, 195] width 10 height 10
checkbox input "true"
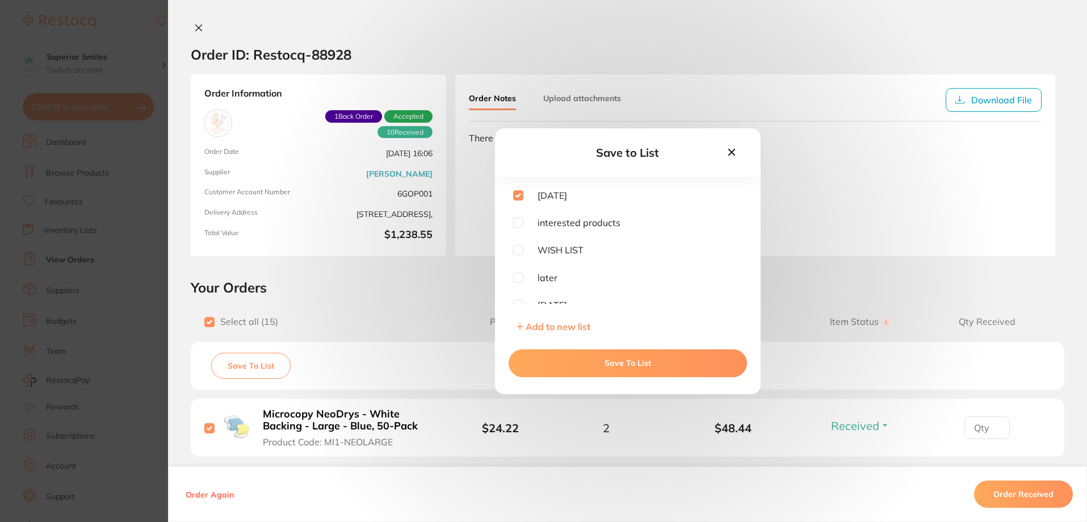
click at [609, 364] on button "Save To List" at bounding box center [627, 362] width 238 height 27
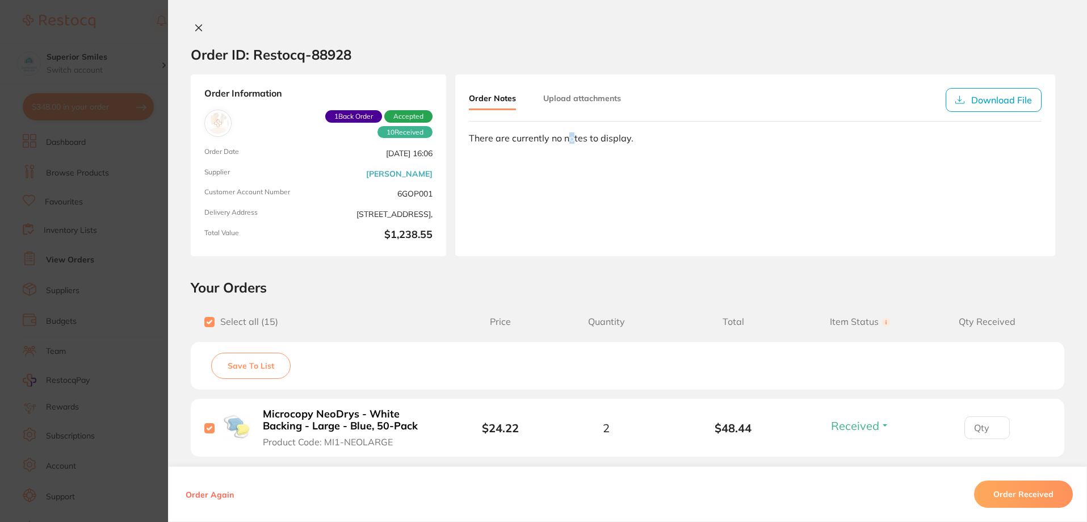
drag, startPoint x: 570, startPoint y: 175, endPoint x: 575, endPoint y: 170, distance: 7.2
click at [572, 174] on div "Order Notes Upload attachments Download File There are currently no notes to di…" at bounding box center [755, 165] width 600 height 182
click at [621, 151] on div "Order Notes Upload attachments Download File There are currently no notes to di…" at bounding box center [755, 165] width 600 height 182
click at [627, 144] on div "Order Notes Upload attachments Download File There are currently no notes to di…" at bounding box center [755, 165] width 600 height 182
click at [851, 322] on span "Item Status You can use this feature to track items that you have received and …" at bounding box center [860, 321] width 127 height 11
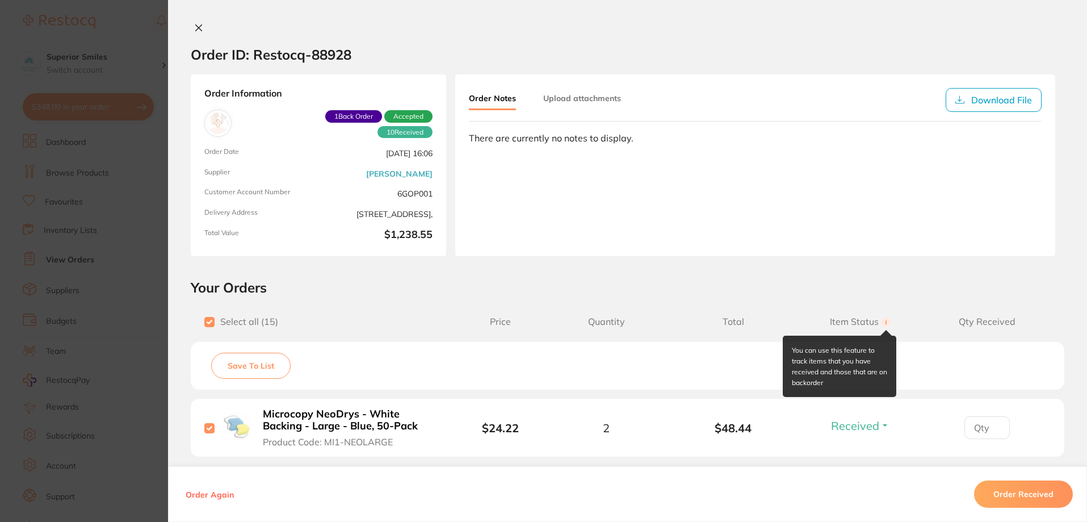
click at [882, 321] on circle at bounding box center [885, 321] width 9 height 9
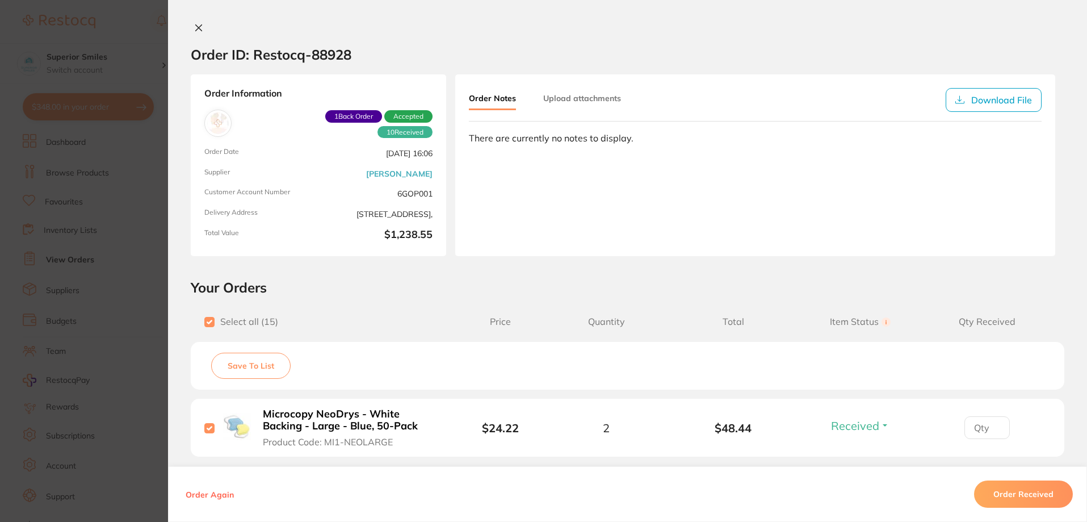
click at [505, 155] on div "Order Notes Upload attachments Download File There are currently no notes to di…" at bounding box center [755, 165] width 600 height 182
click at [498, 147] on div "Order Notes Upload attachments Download File There are currently no notes to di…" at bounding box center [755, 165] width 600 height 182
drag, startPoint x: 599, startPoint y: 147, endPoint x: 646, endPoint y: 146, distance: 47.1
click at [600, 147] on div "Order Notes Upload attachments Download File There are currently no notes to di…" at bounding box center [755, 165] width 600 height 182
drag, startPoint x: 648, startPoint y: 147, endPoint x: 657, endPoint y: 158, distance: 14.5
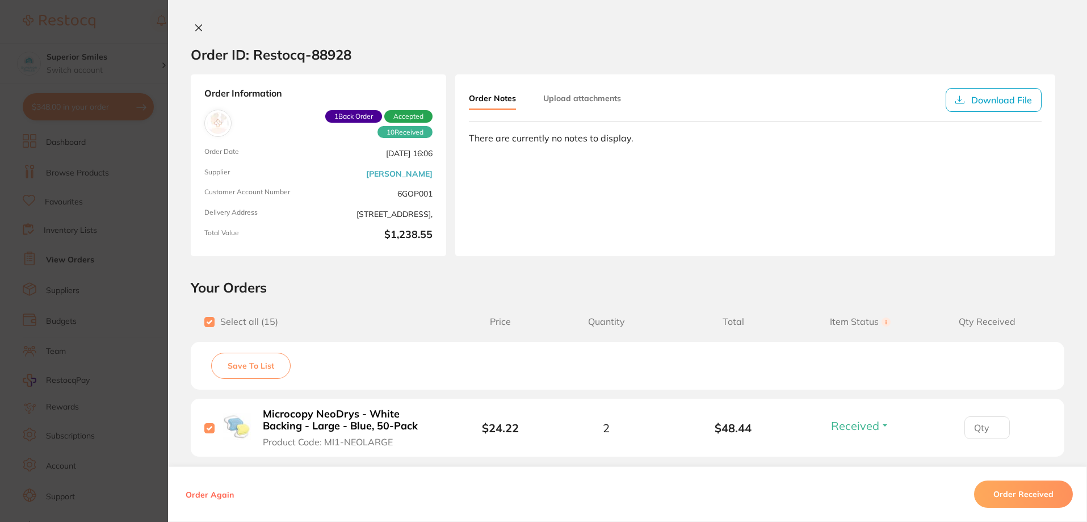
click at [648, 147] on div "Order Notes Upload attachments Download File There are currently no notes to di…" at bounding box center [755, 165] width 600 height 182
click at [658, 159] on div "Order Notes Upload attachments Download File There are currently no notes to di…" at bounding box center [755, 165] width 600 height 182
click at [196, 26] on icon at bounding box center [199, 28] width 6 height 6
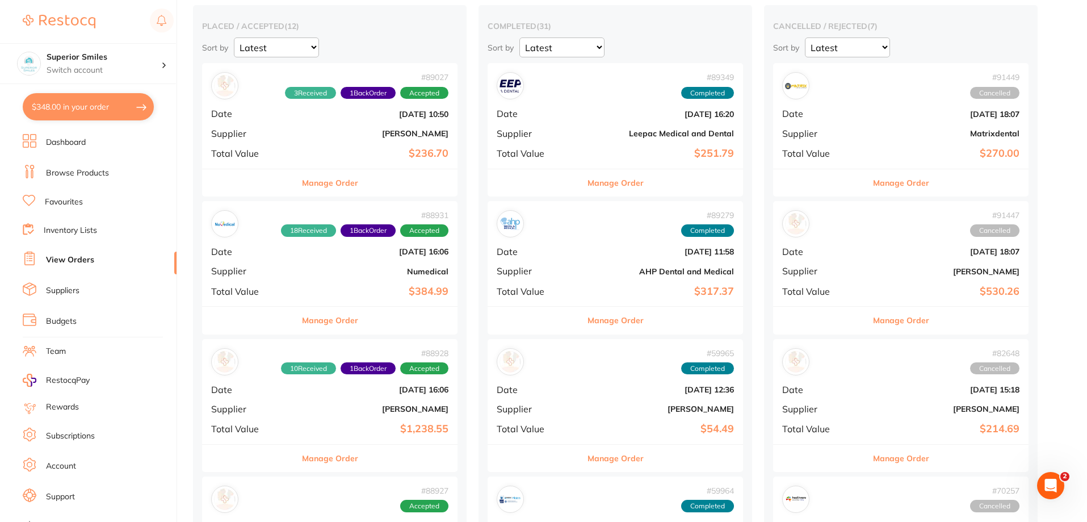
scroll to position [227, 0]
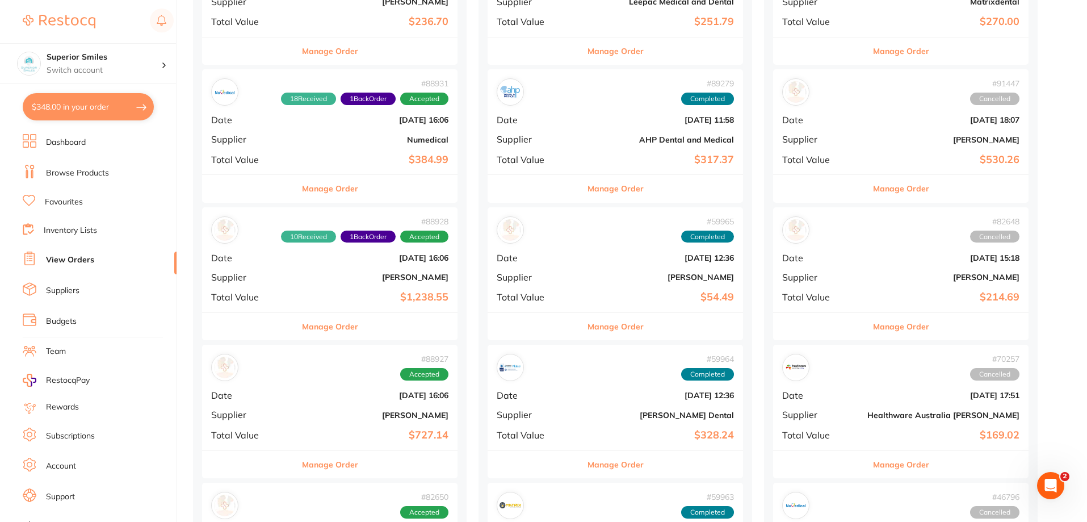
click at [322, 243] on div "# 88928 10 Received 1 Back Order Accepted" at bounding box center [329, 229] width 237 height 27
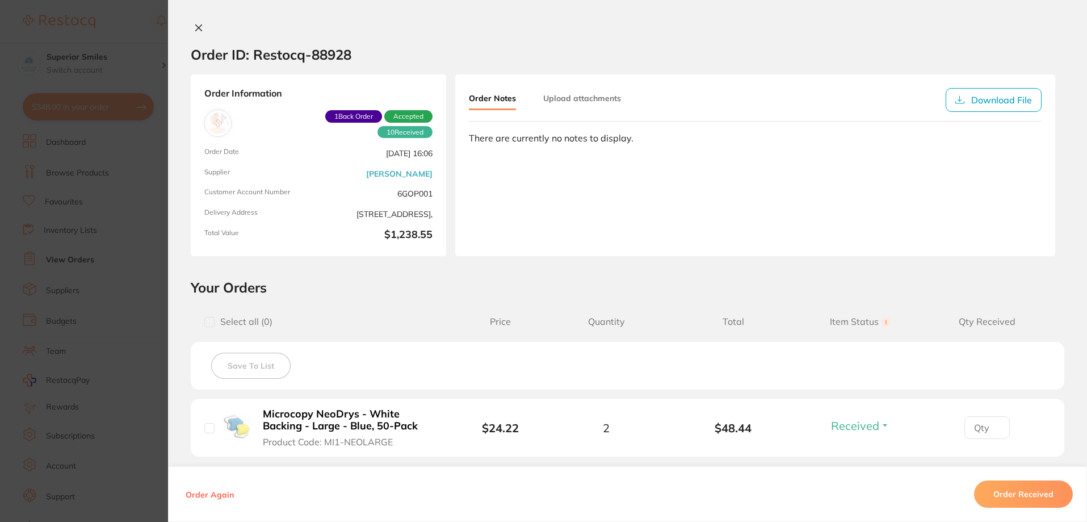
scroll to position [227, 0]
click at [195, 26] on icon at bounding box center [198, 27] width 9 height 9
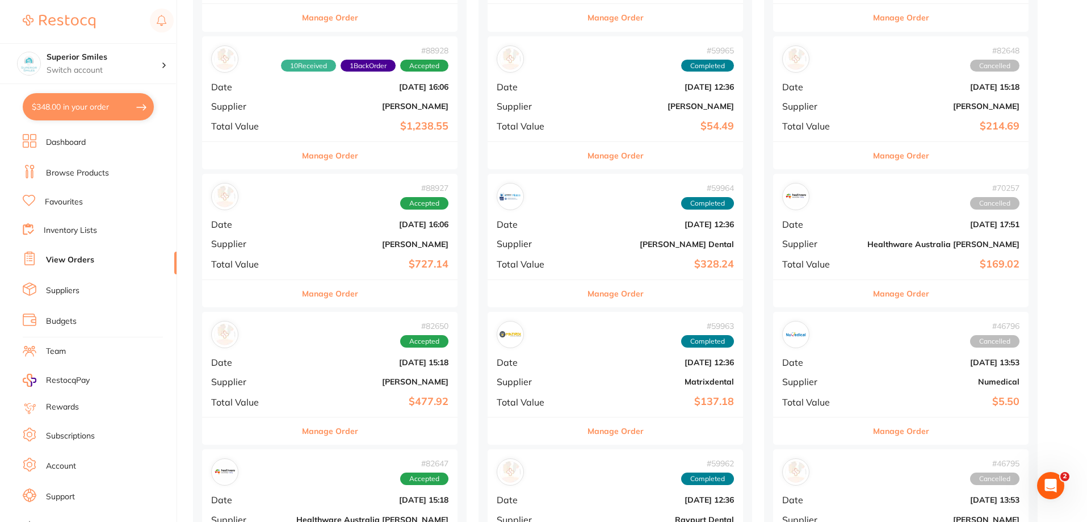
scroll to position [397, 0]
click at [302, 297] on button "Manage Order" at bounding box center [330, 293] width 56 height 27
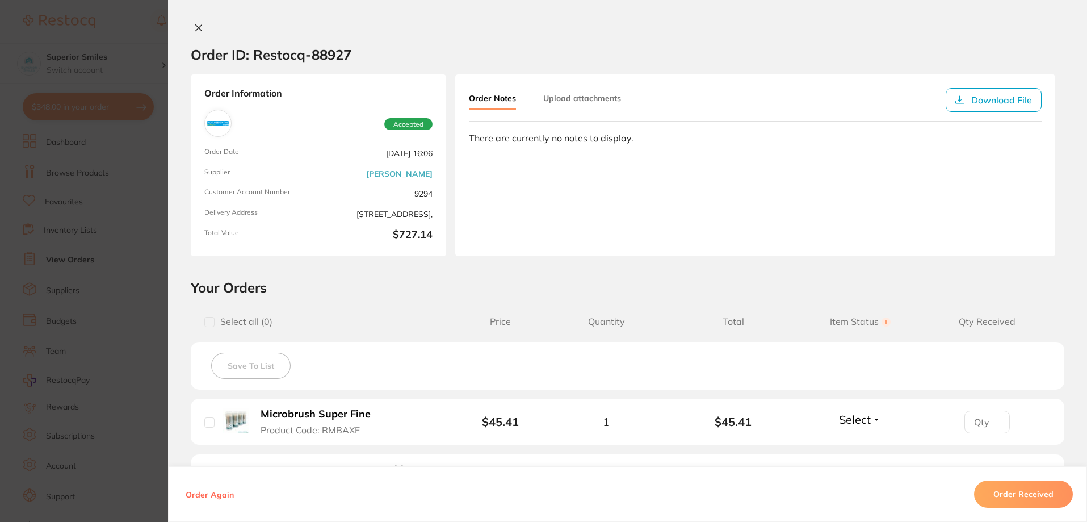
click at [209, 322] on input "checkbox" at bounding box center [209, 322] width 10 height 10
checkbox input "true"
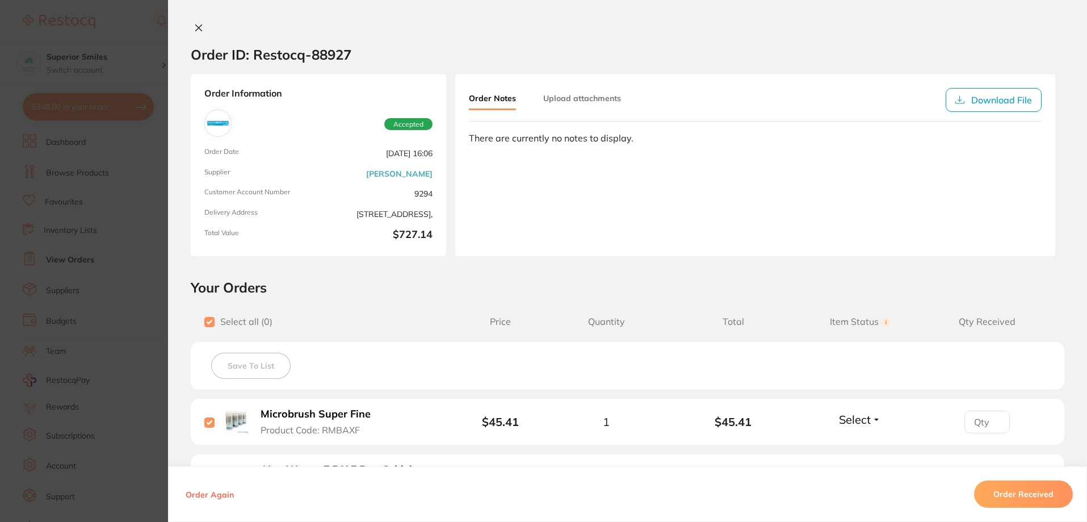
checkbox input "true"
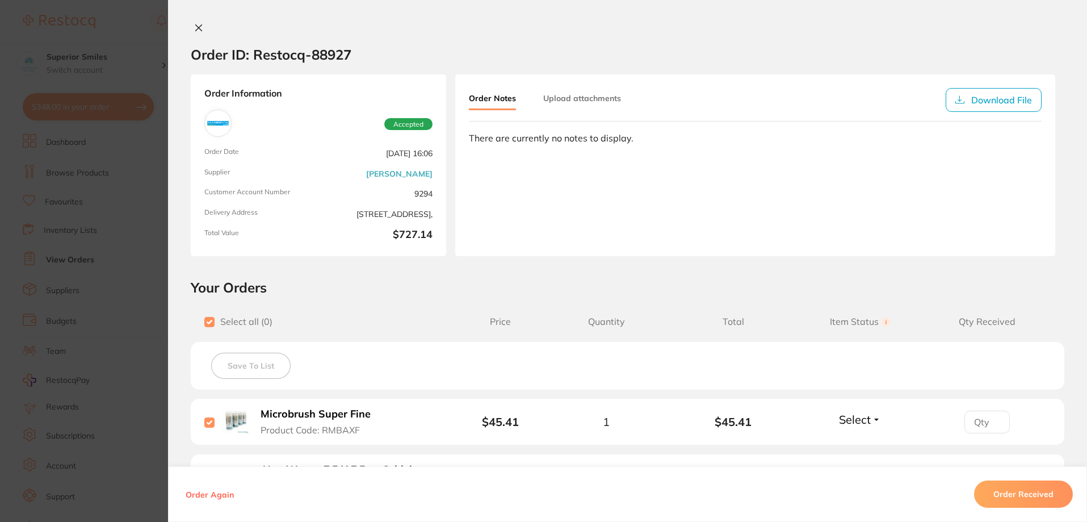
checkbox input "true"
click at [248, 368] on button "Save To List" at bounding box center [250, 365] width 79 height 26
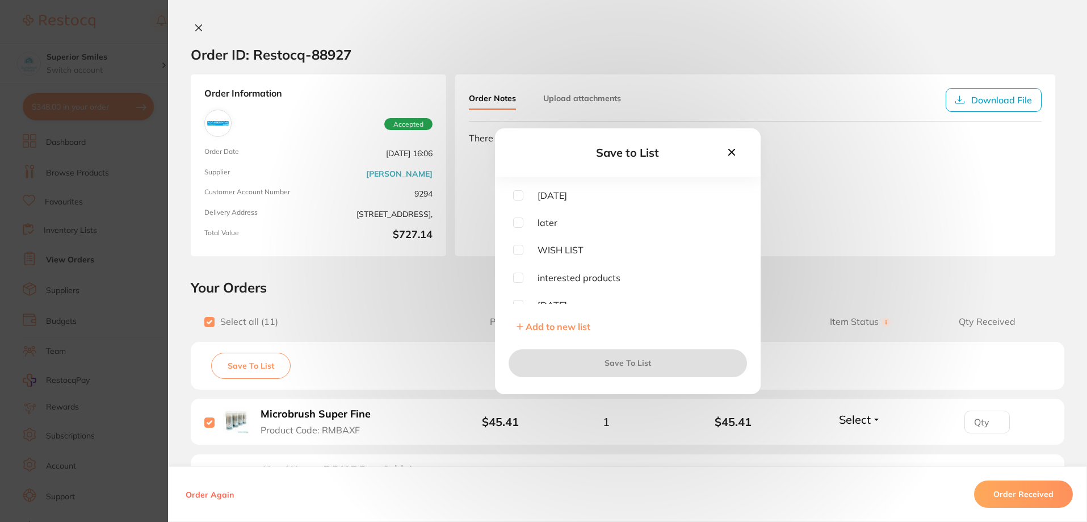
click at [536, 326] on span "Add to new list" at bounding box center [558, 326] width 65 height 11
click at [523, 225] on input "text" at bounding box center [627, 221] width 229 height 30
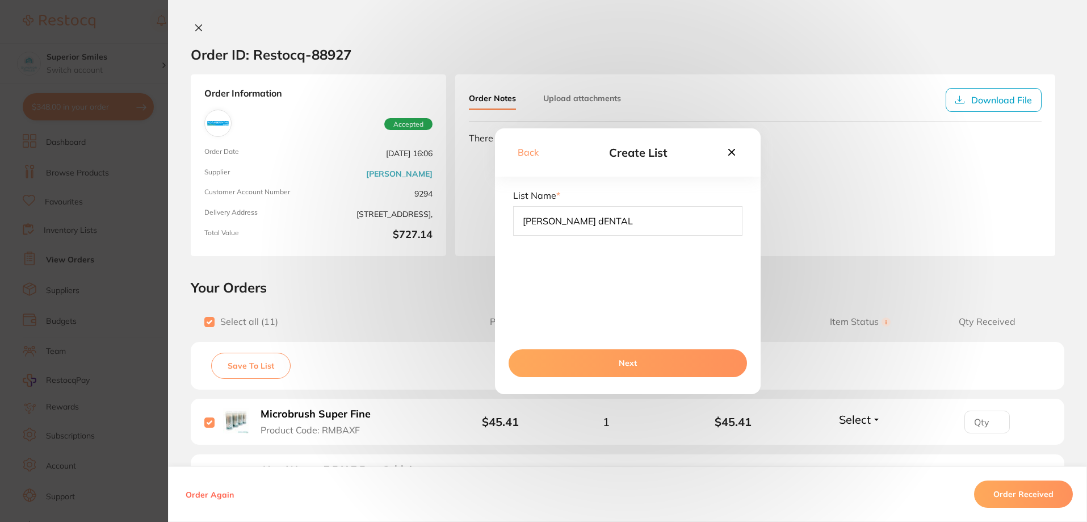
drag, startPoint x: 585, startPoint y: 220, endPoint x: 486, endPoint y: 220, distance: 98.7
click at [486, 220] on div "Back Create List List Name * aDAM dENTAL Next" at bounding box center [627, 261] width 919 height 522
type input "[PERSON_NAME] DENTAL"
click at [615, 360] on button "Next" at bounding box center [627, 362] width 238 height 27
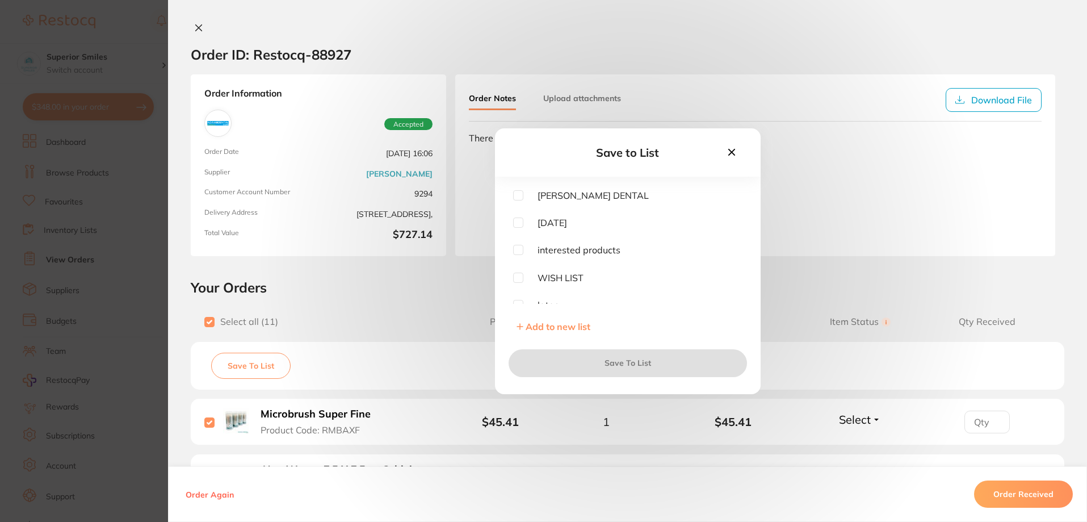
click at [518, 195] on input "checkbox" at bounding box center [518, 195] width 10 height 10
checkbox input "true"
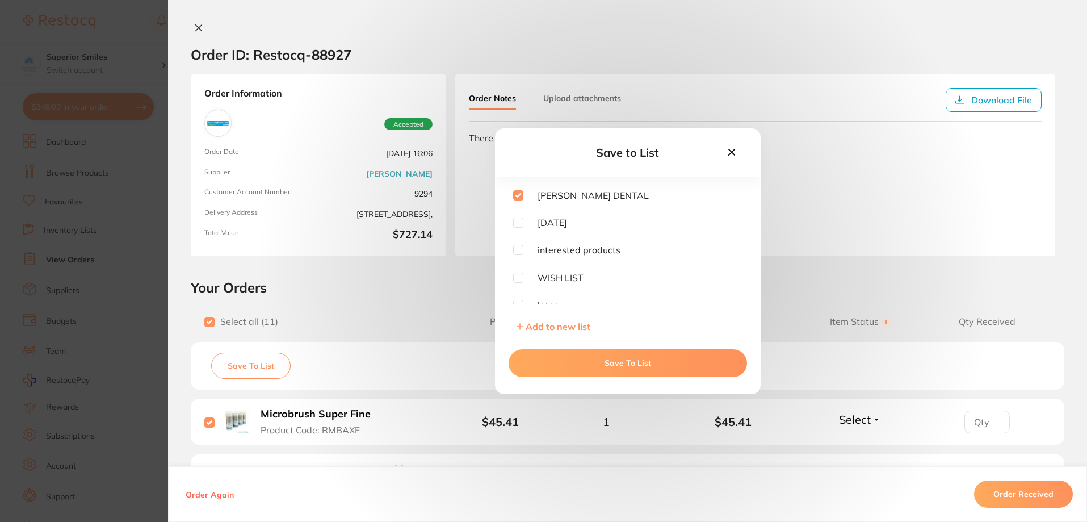
click at [603, 359] on button "Save To List" at bounding box center [627, 362] width 238 height 27
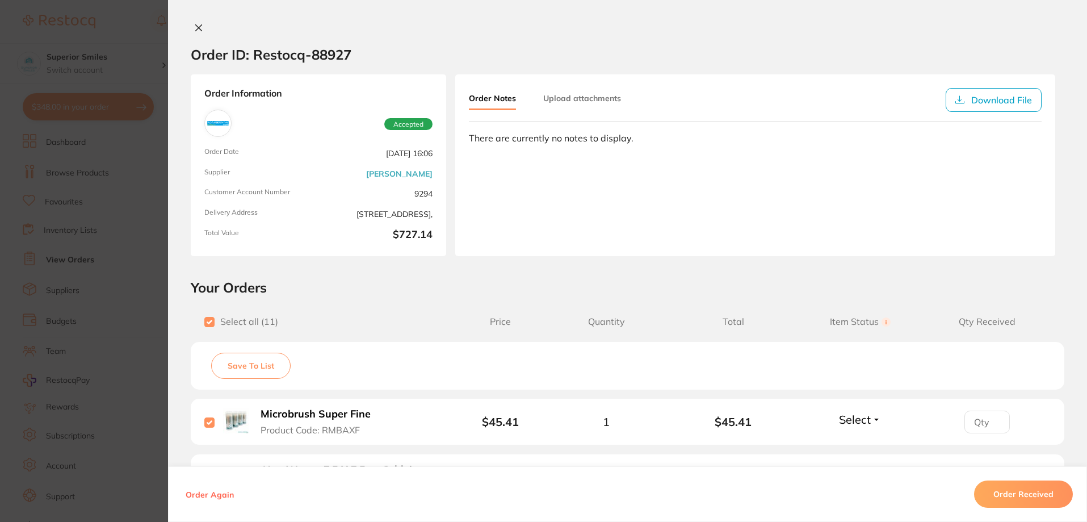
scroll to position [340, 0]
click at [195, 29] on icon at bounding box center [198, 27] width 9 height 9
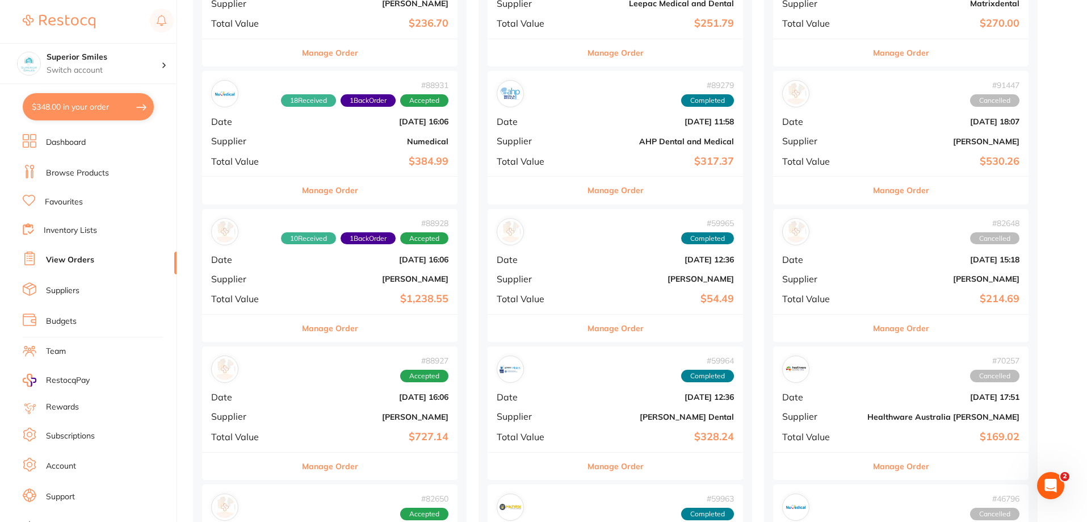
scroll to position [227, 0]
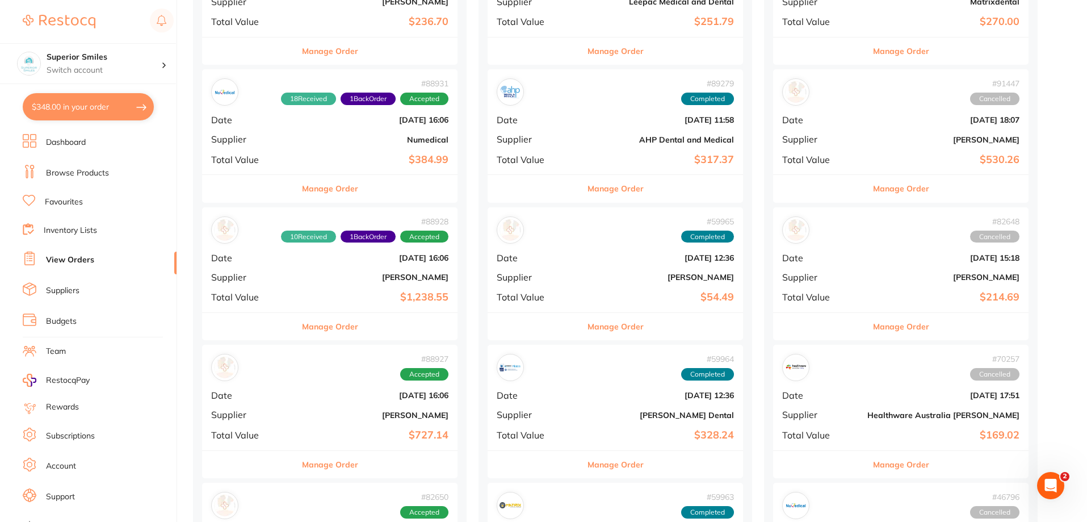
click at [340, 241] on span "1 Back Order" at bounding box center [367, 236] width 55 height 12
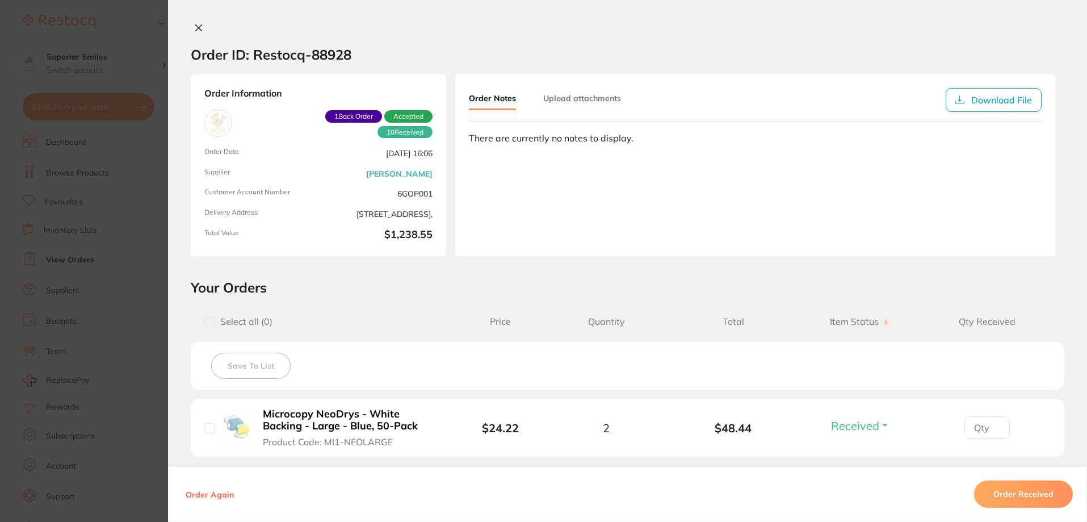
scroll to position [57, 0]
click at [195, 26] on icon at bounding box center [198, 27] width 9 height 9
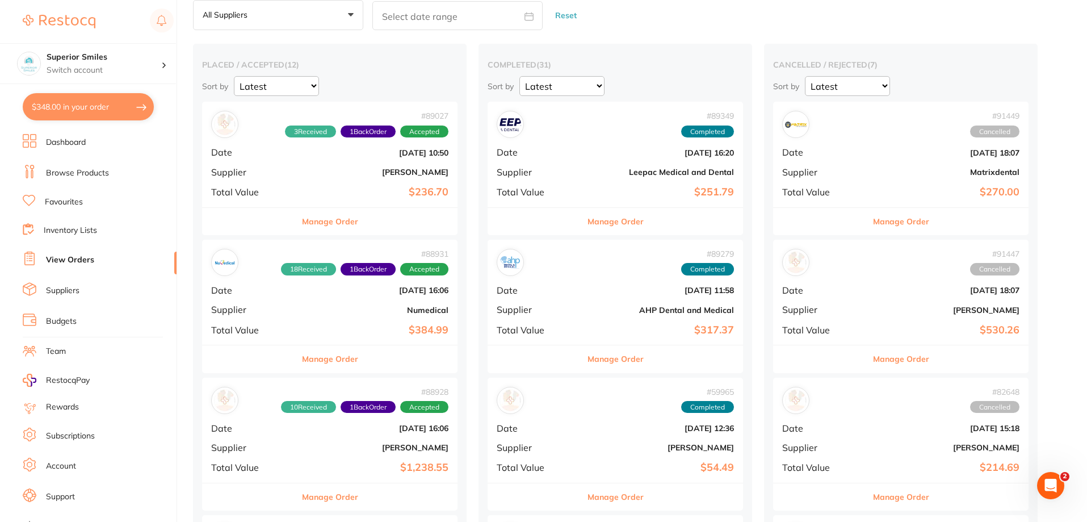
click at [328, 138] on div "# 89027 3 Received 1 Back Order Accepted Date Aug 5 2025, 10:50 Supplier Henry …" at bounding box center [329, 154] width 255 height 105
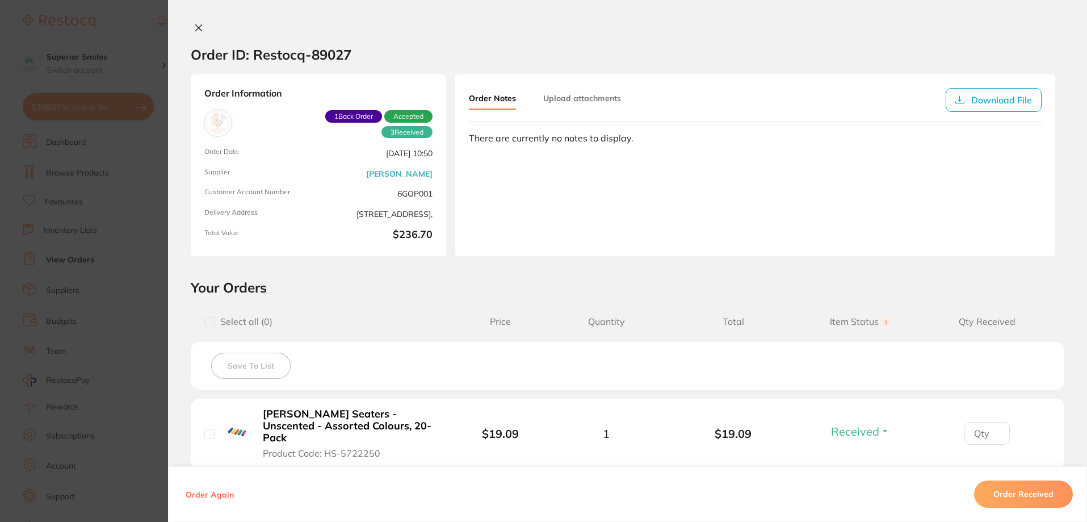
click at [199, 28] on icon at bounding box center [198, 27] width 9 height 9
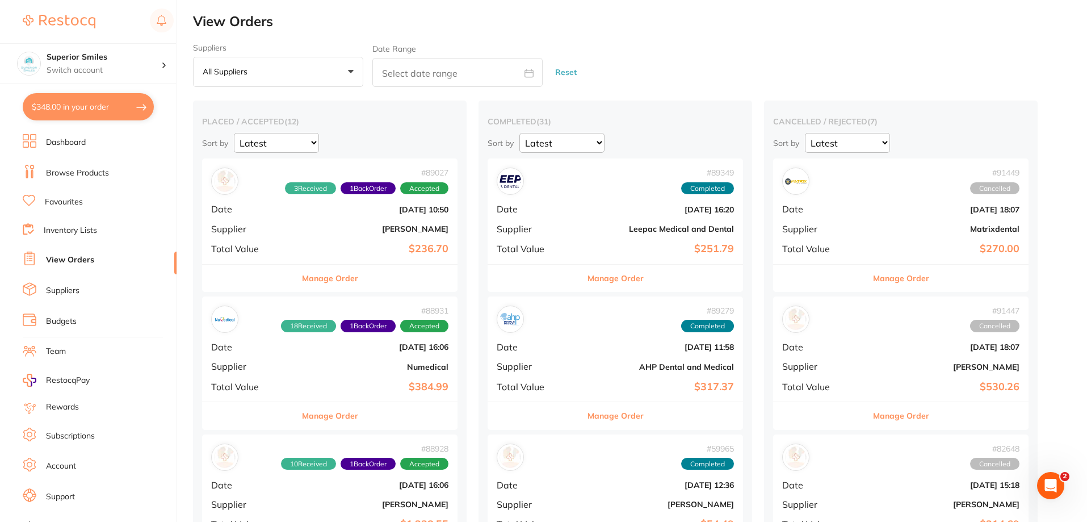
click at [873, 279] on button "Manage Order" at bounding box center [901, 277] width 56 height 27
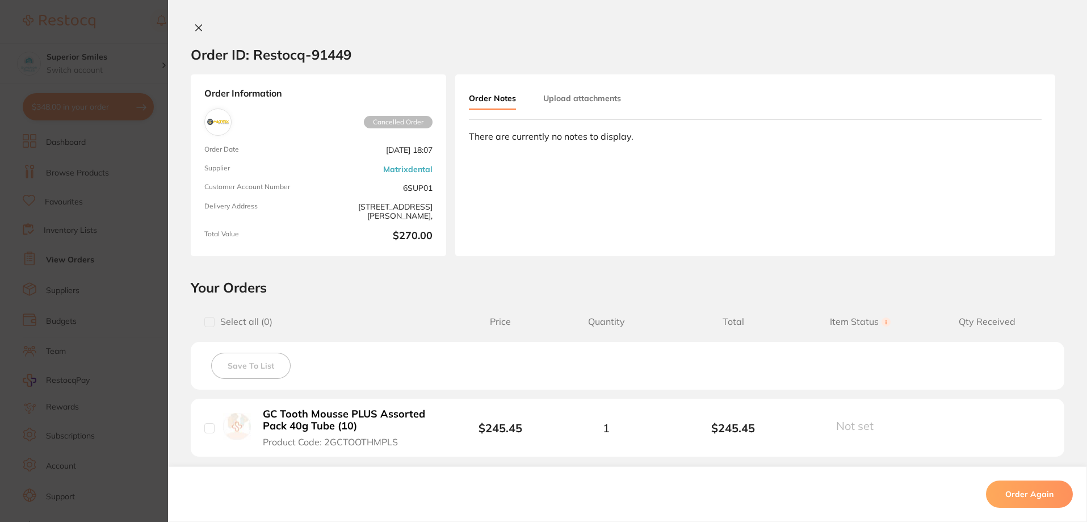
click at [195, 28] on icon at bounding box center [198, 27] width 9 height 9
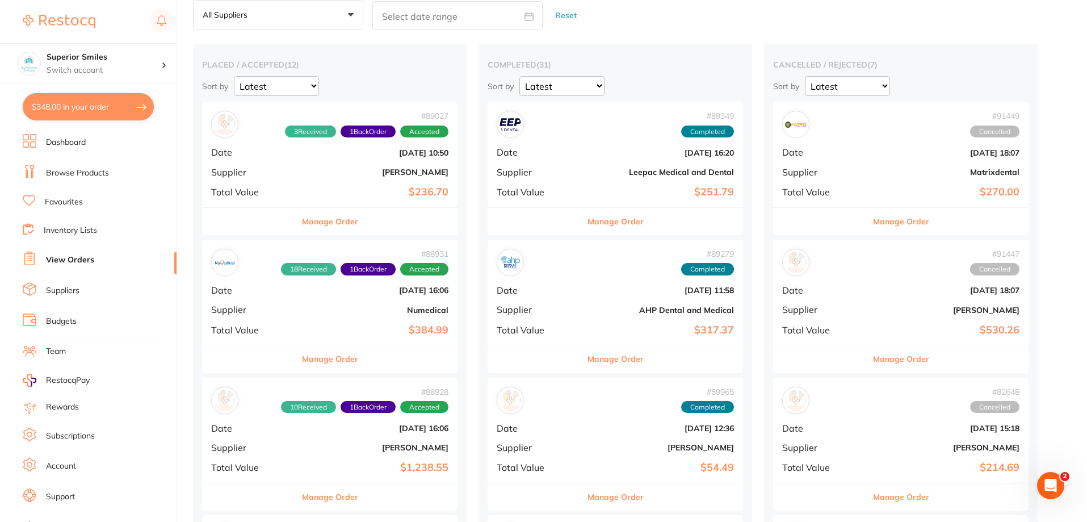
click at [873, 358] on button "Manage Order" at bounding box center [901, 358] width 56 height 27
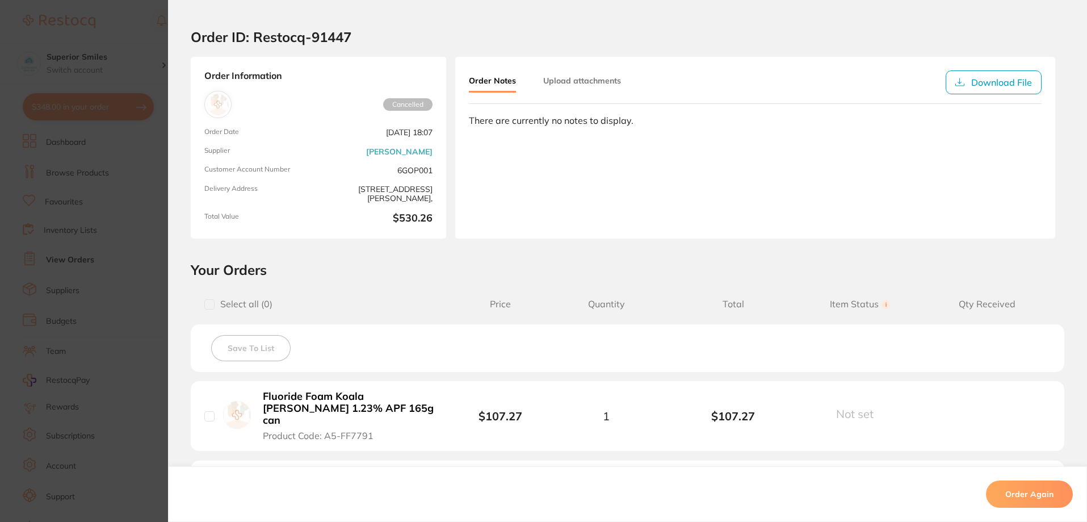
scroll to position [15, 0]
click at [205, 308] on input "checkbox" at bounding box center [209, 306] width 10 height 10
checkbox input "true"
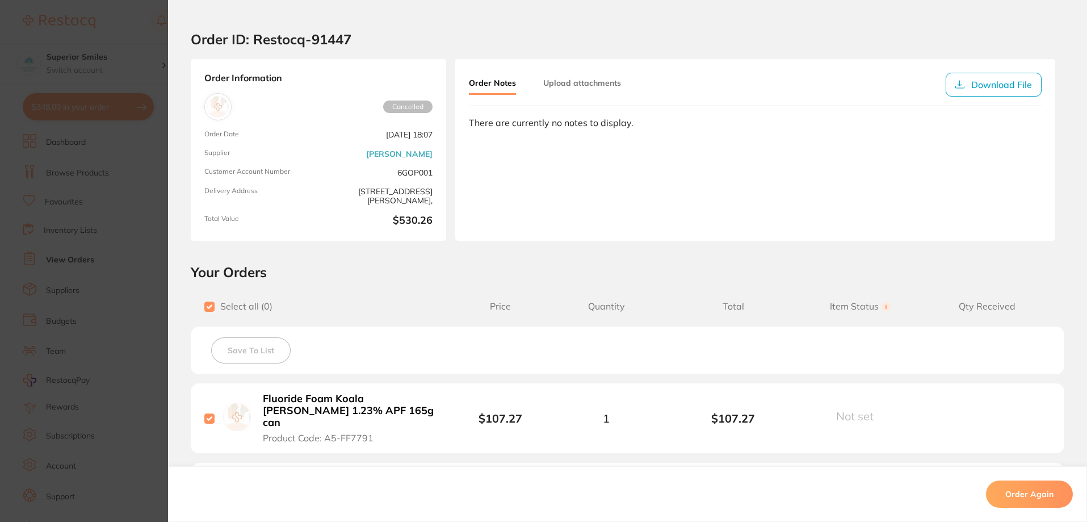
checkbox input "true"
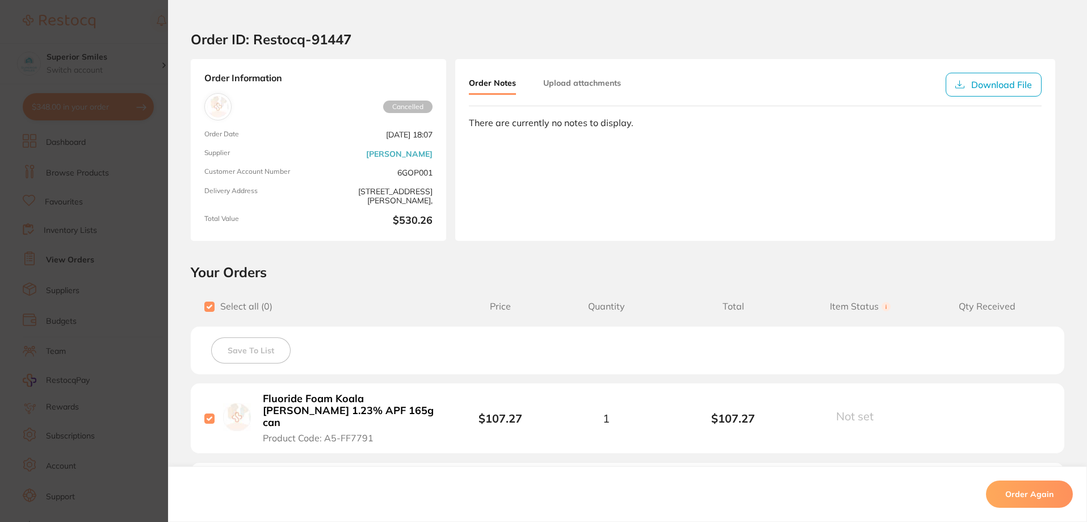
checkbox input "true"
click at [241, 352] on button "Save To List" at bounding box center [250, 350] width 79 height 26
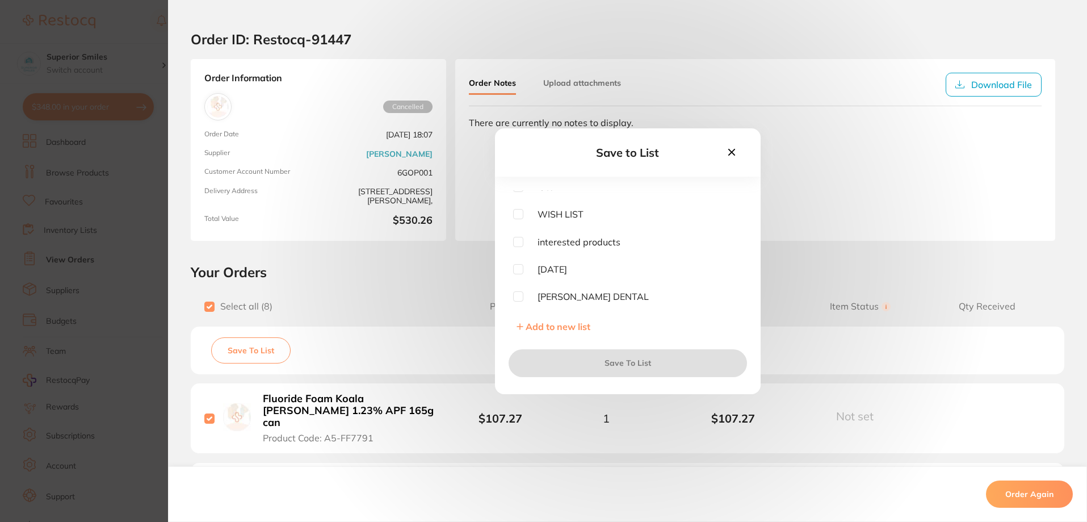
scroll to position [170, 0]
click at [567, 325] on span "Add to new list" at bounding box center [558, 326] width 65 height 11
click at [524, 215] on input "text" at bounding box center [627, 221] width 229 height 30
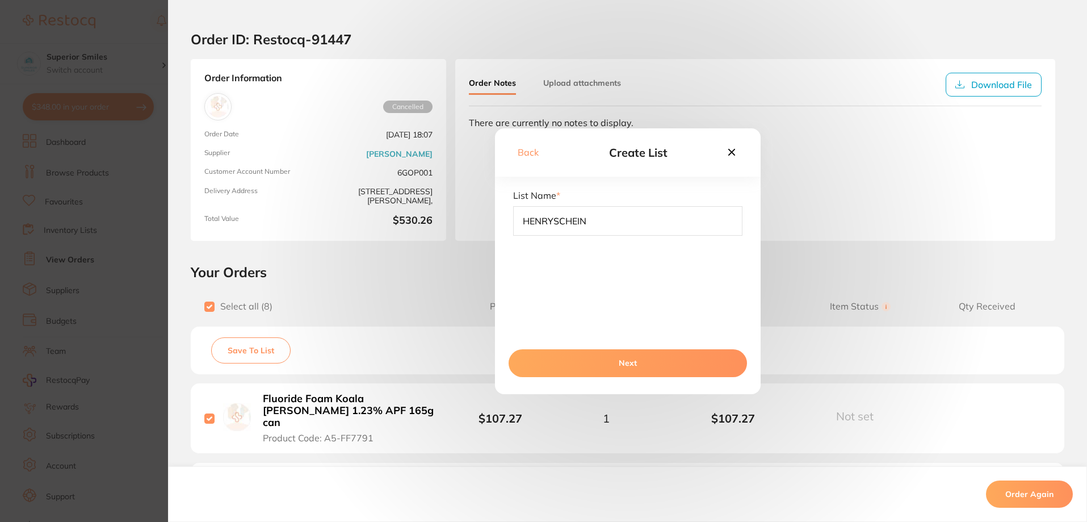
type input "HENRYSCHEIN"
click at [637, 364] on button "Next" at bounding box center [627, 362] width 238 height 27
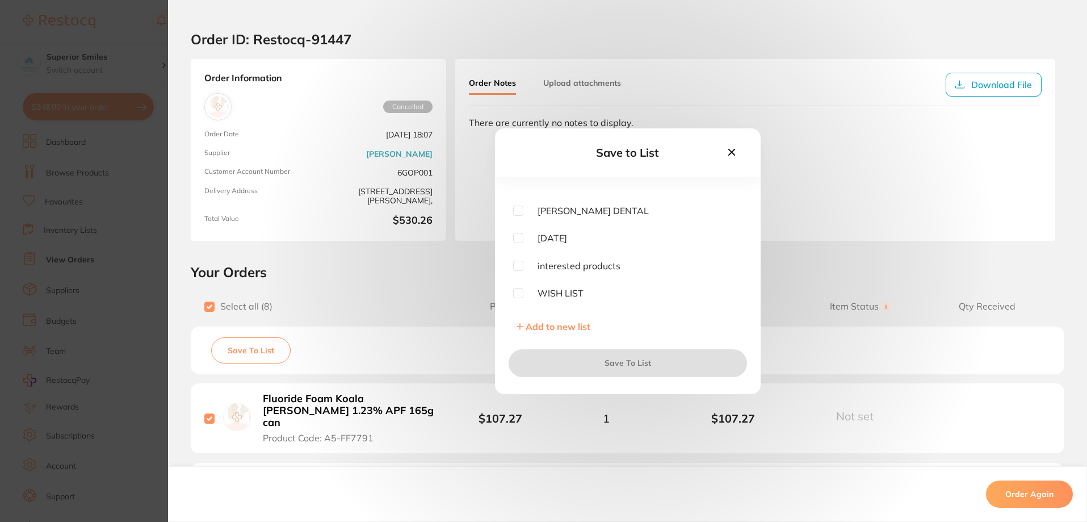
scroll to position [0, 0]
click at [515, 195] on input "checkbox" at bounding box center [518, 195] width 10 height 10
checkbox input "true"
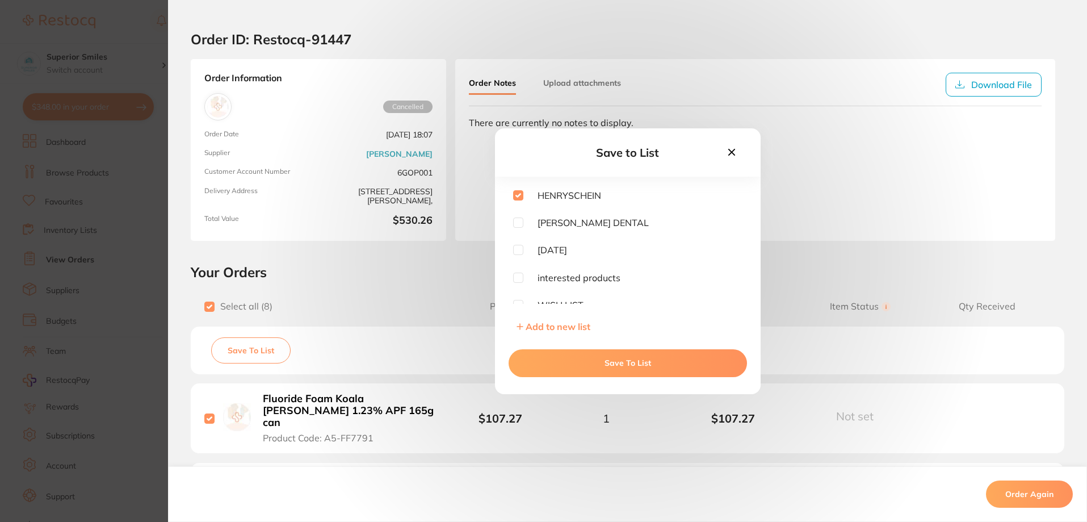
click at [611, 364] on button "Save To List" at bounding box center [627, 362] width 238 height 27
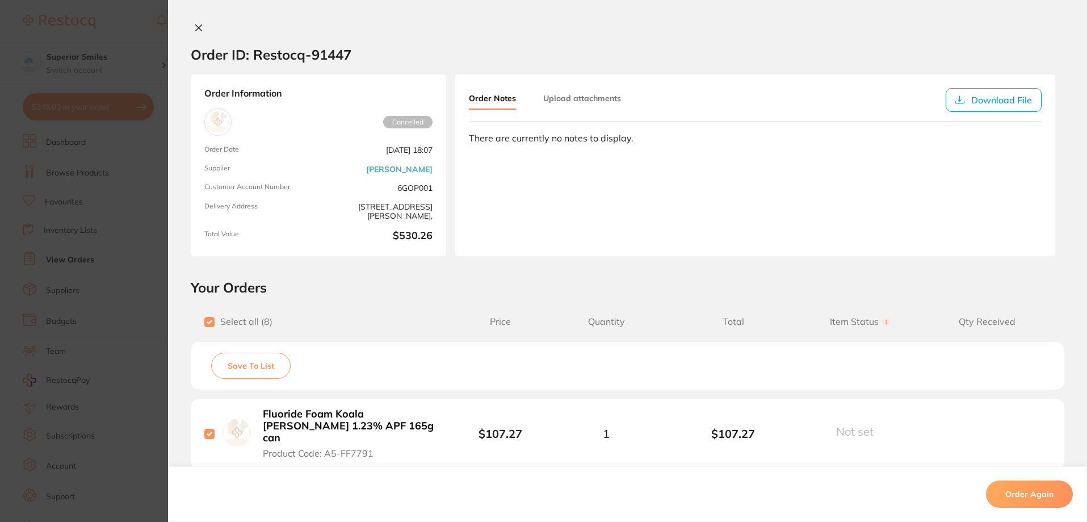
click at [196, 29] on icon at bounding box center [199, 28] width 6 height 6
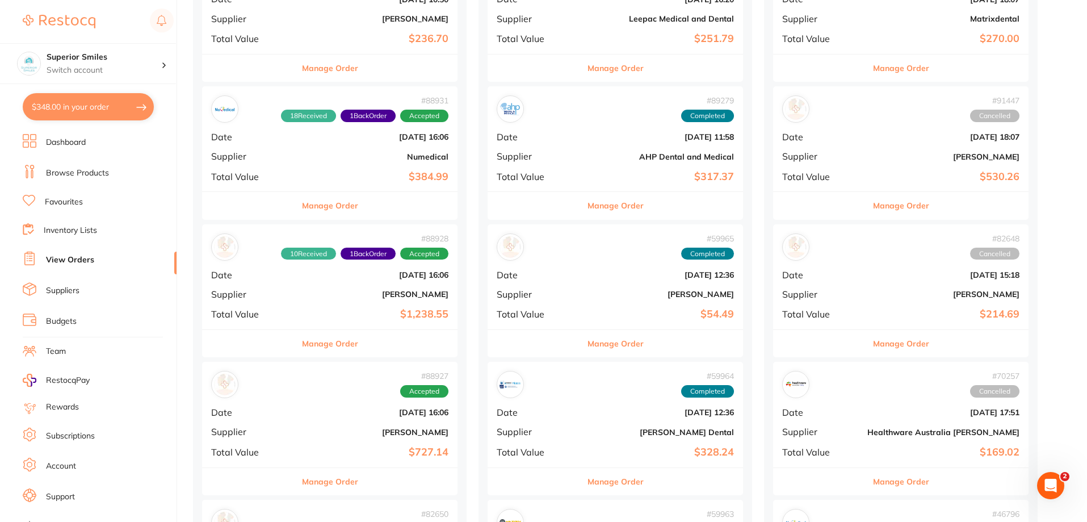
scroll to position [227, 0]
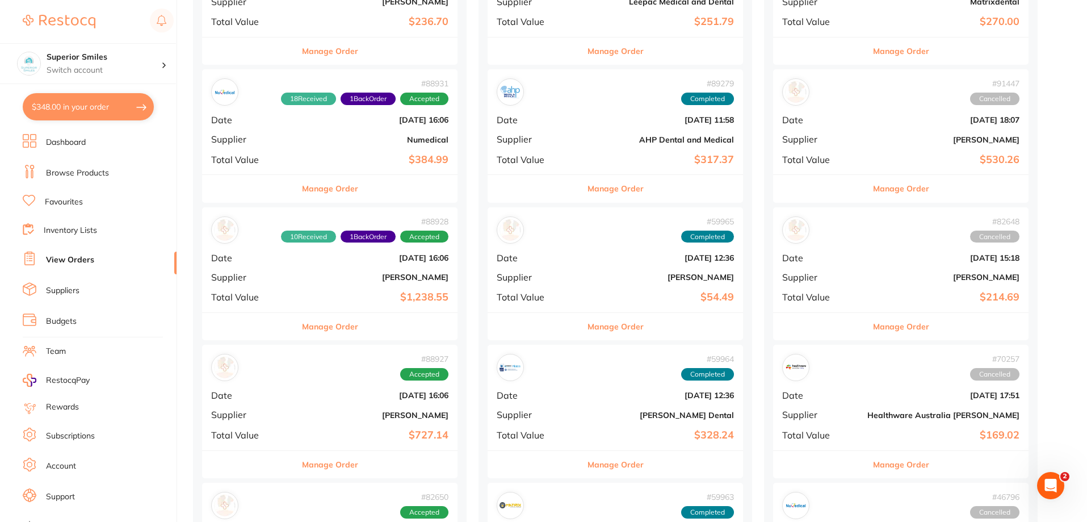
click at [873, 326] on button "Manage Order" at bounding box center [901, 326] width 56 height 27
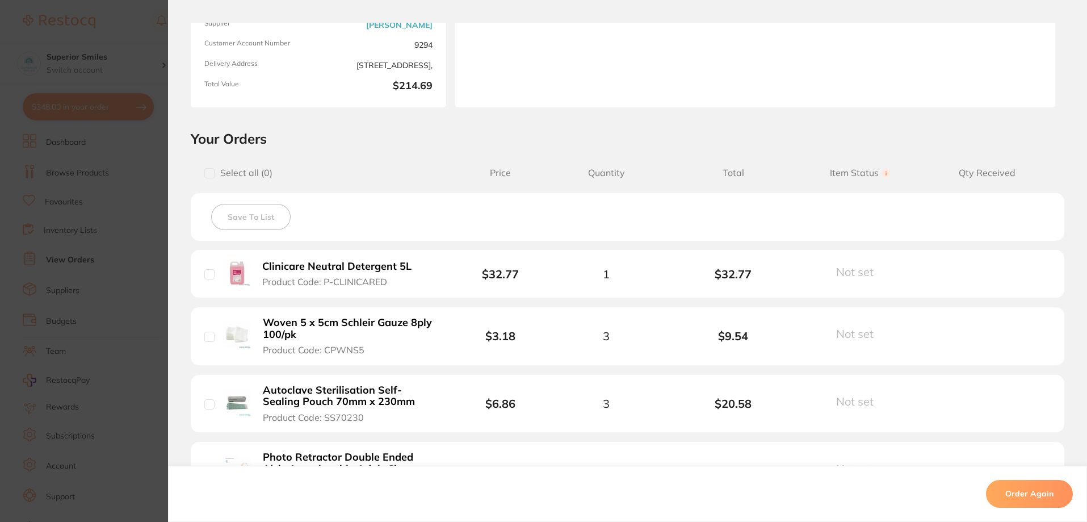
scroll to position [131, 0]
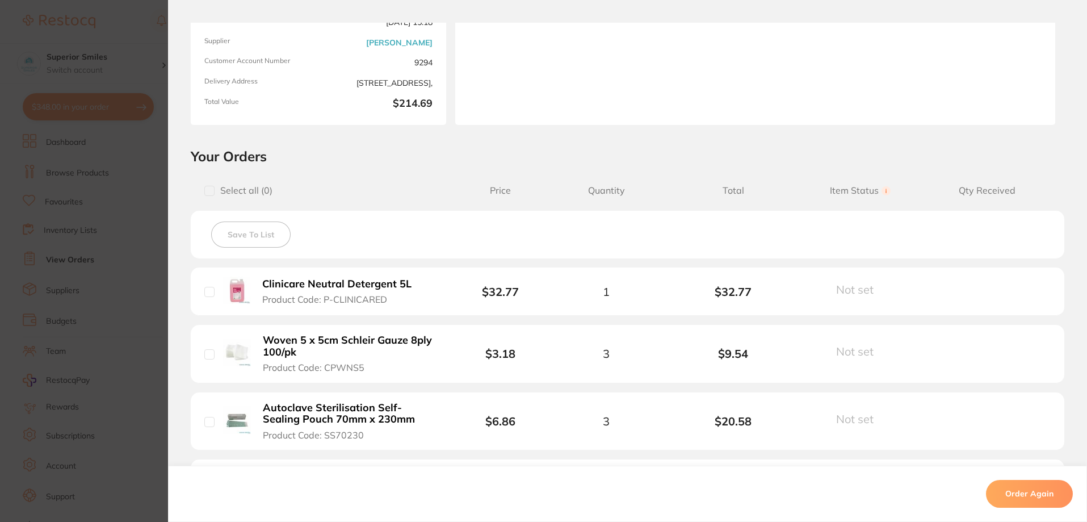
click at [208, 189] on input "checkbox" at bounding box center [209, 191] width 10 height 10
checkbox input "true"
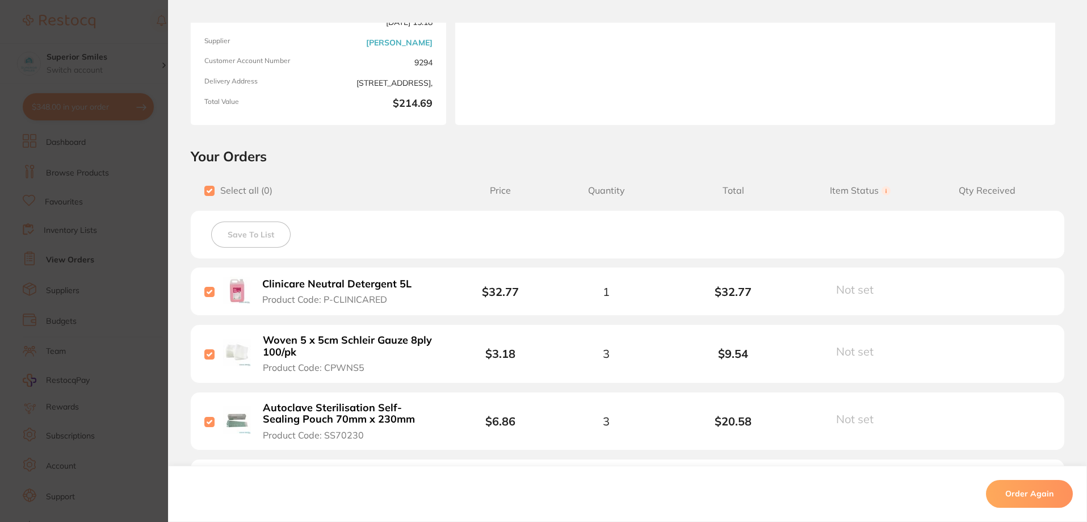
checkbox input "true"
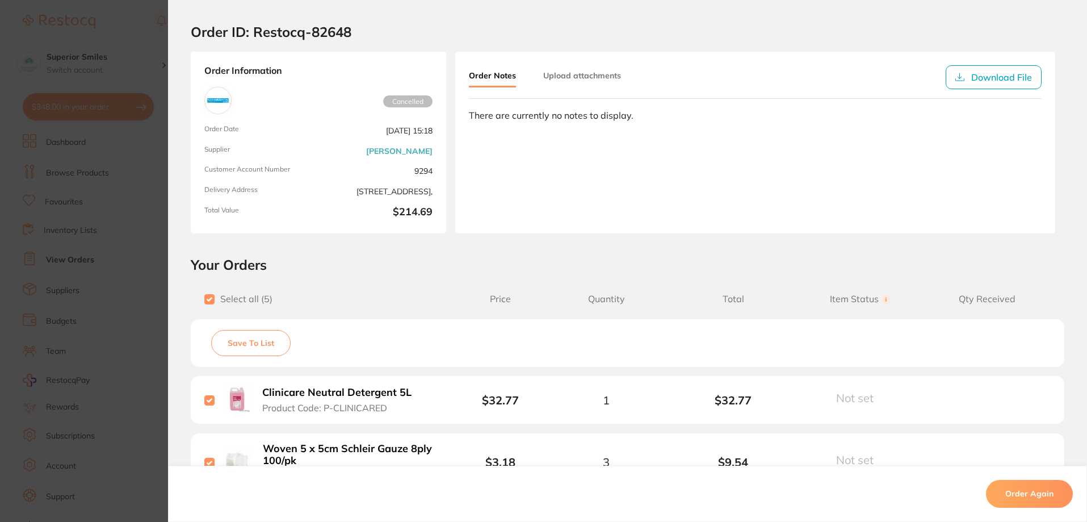
scroll to position [18, 0]
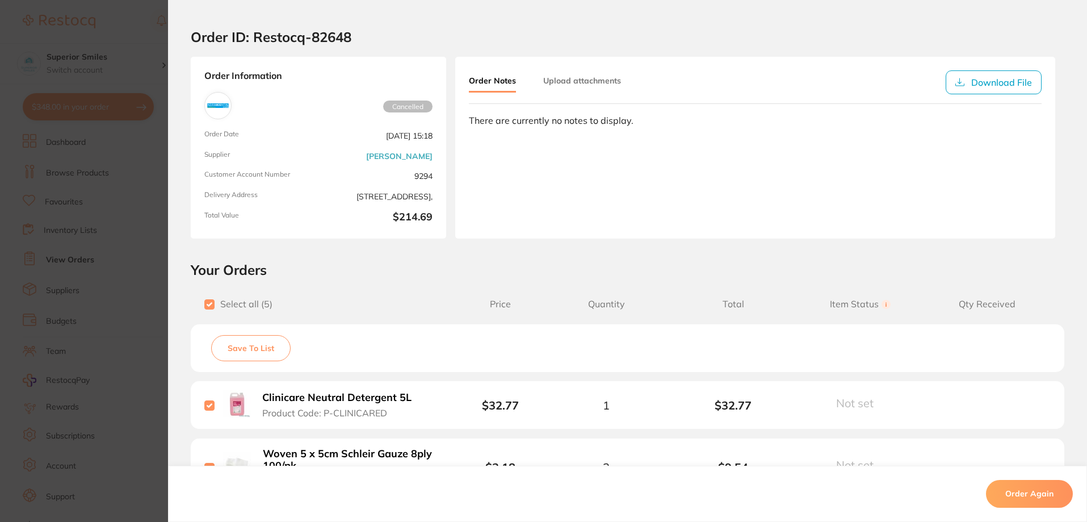
click at [248, 348] on button "Save To List" at bounding box center [250, 348] width 79 height 26
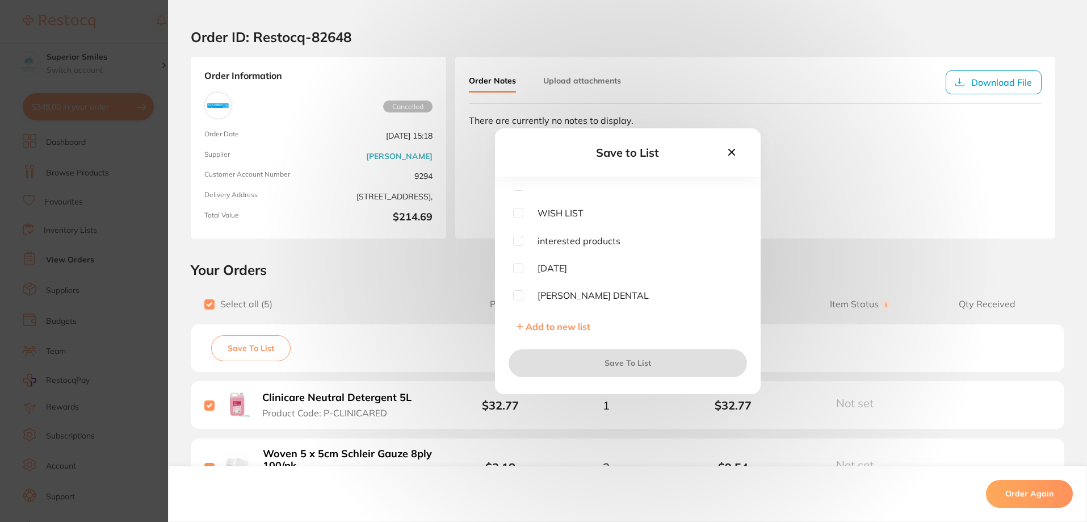
scroll to position [63, 0]
click at [514, 270] on input "checkbox" at bounding box center [518, 269] width 10 height 10
checkbox input "true"
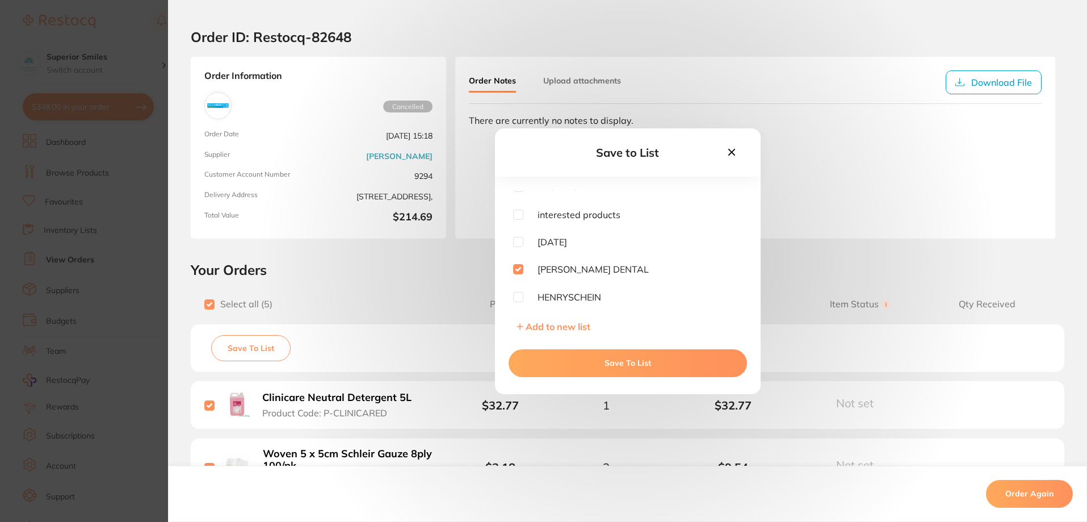
click at [618, 361] on button "Save To List" at bounding box center [627, 362] width 238 height 27
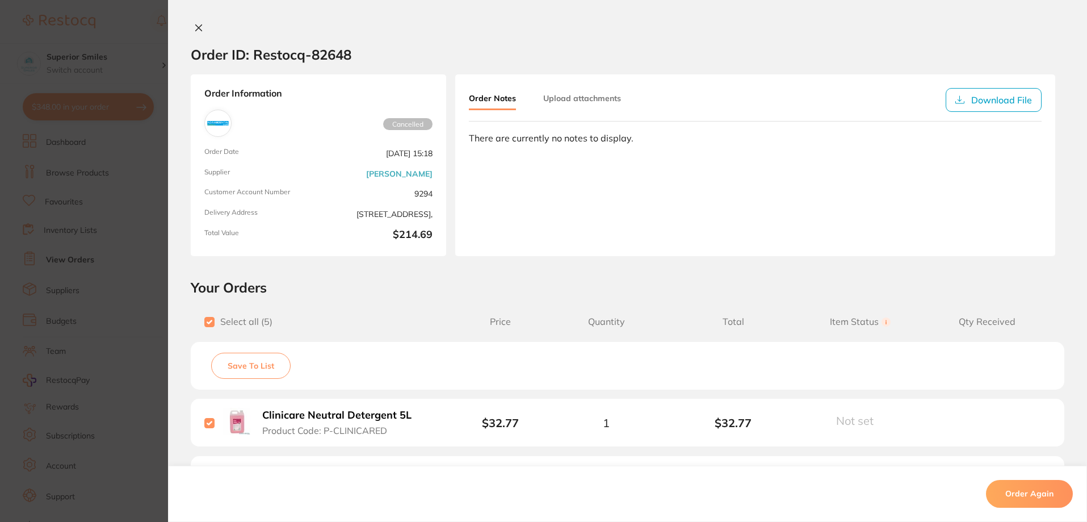
scroll to position [57, 0]
click at [196, 27] on icon at bounding box center [199, 28] width 6 height 6
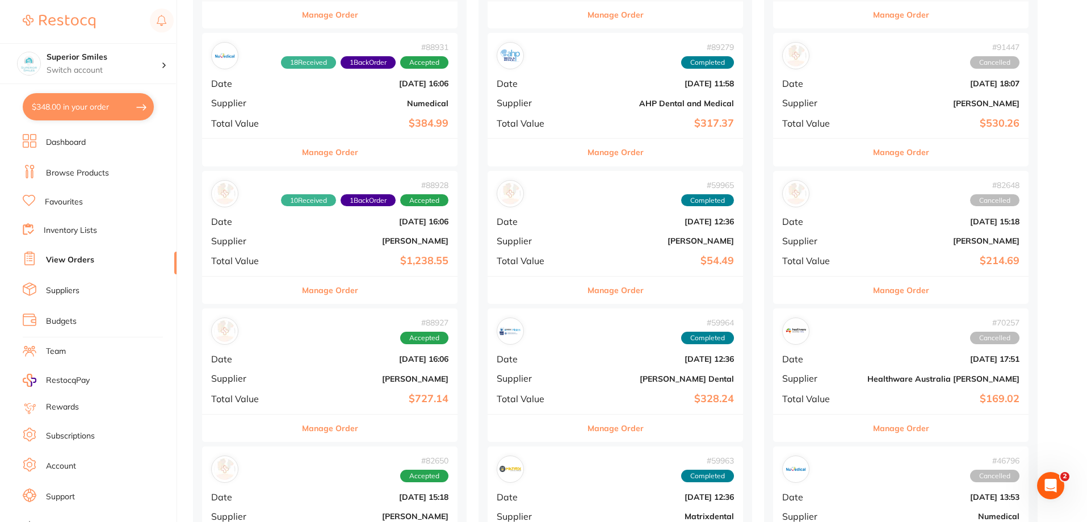
scroll to position [284, 0]
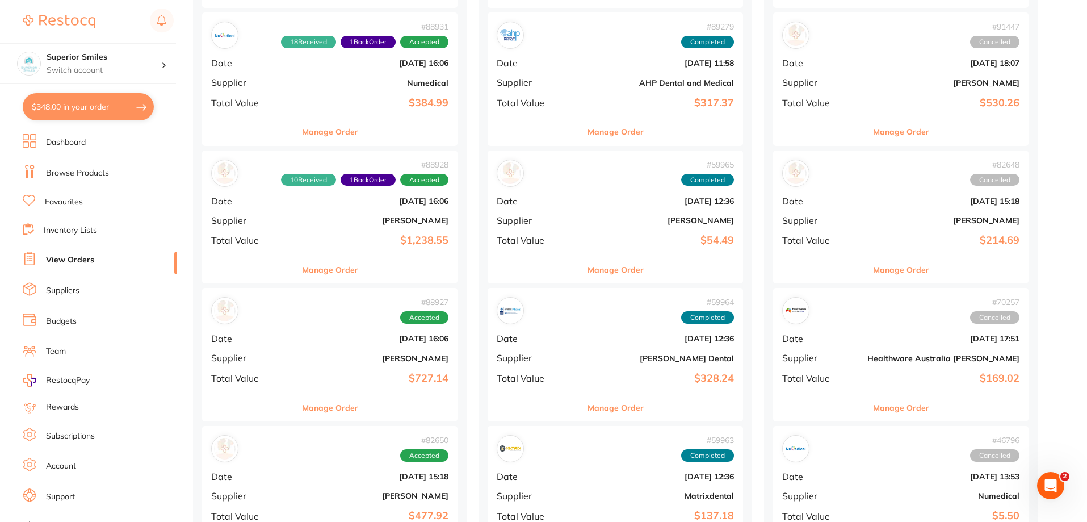
click at [873, 409] on button "Manage Order" at bounding box center [901, 407] width 56 height 27
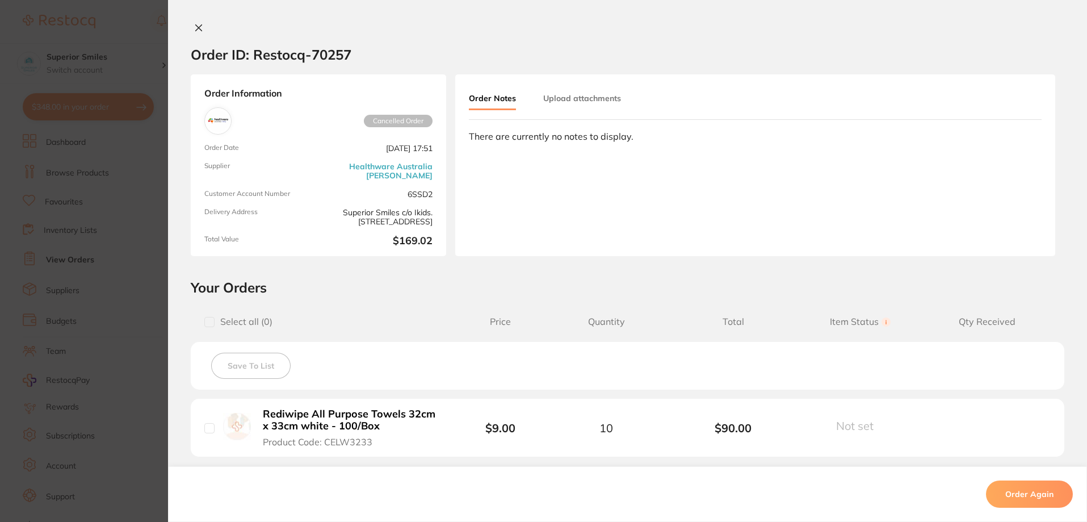
click at [205, 325] on input "checkbox" at bounding box center [209, 322] width 10 height 10
checkbox input "true"
click at [249, 366] on button "Save To List" at bounding box center [250, 365] width 79 height 26
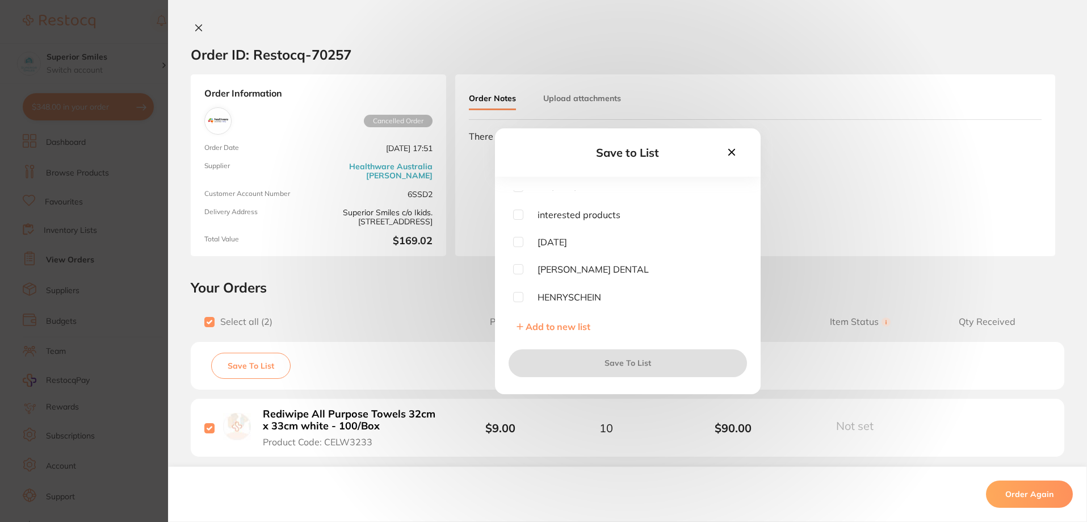
scroll to position [340, 0]
click at [560, 326] on span "Add to new list" at bounding box center [558, 326] width 65 height 11
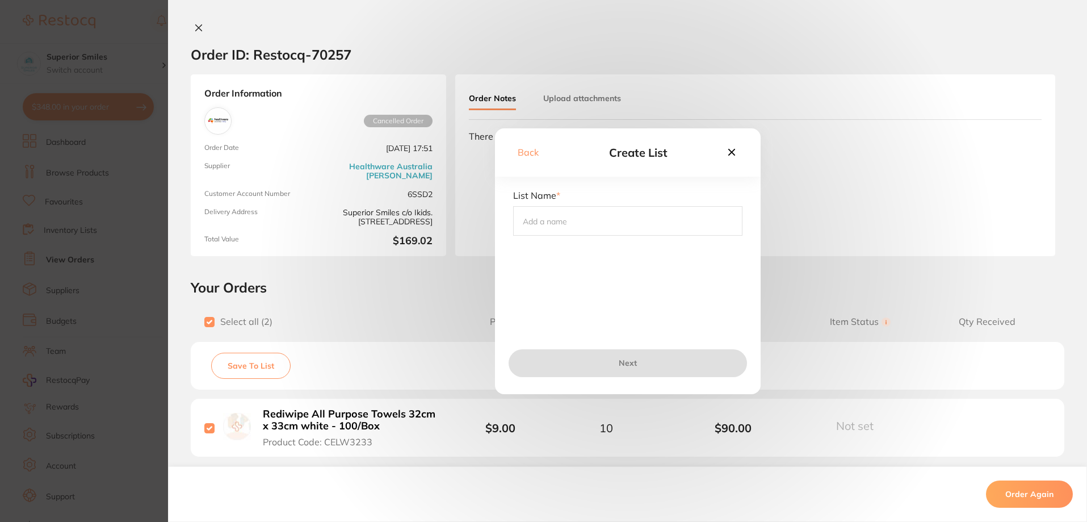
drag, startPoint x: 527, startPoint y: 222, endPoint x: 552, endPoint y: 227, distance: 25.9
click at [527, 222] on input "text" at bounding box center [627, 221] width 229 height 30
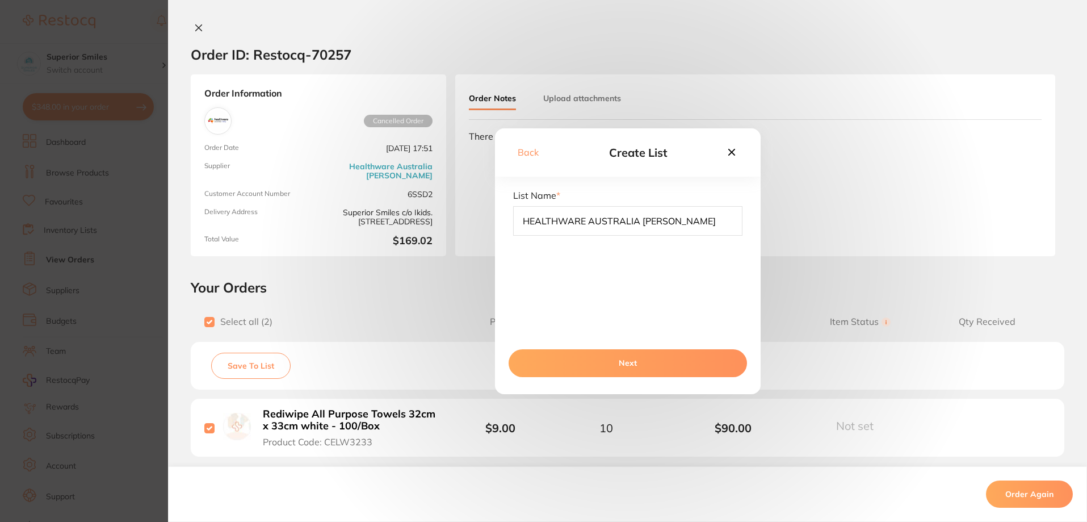
type input "HEALTHWARE AUSTRALIA [PERSON_NAME]"
click at [633, 366] on button "Next" at bounding box center [627, 362] width 238 height 27
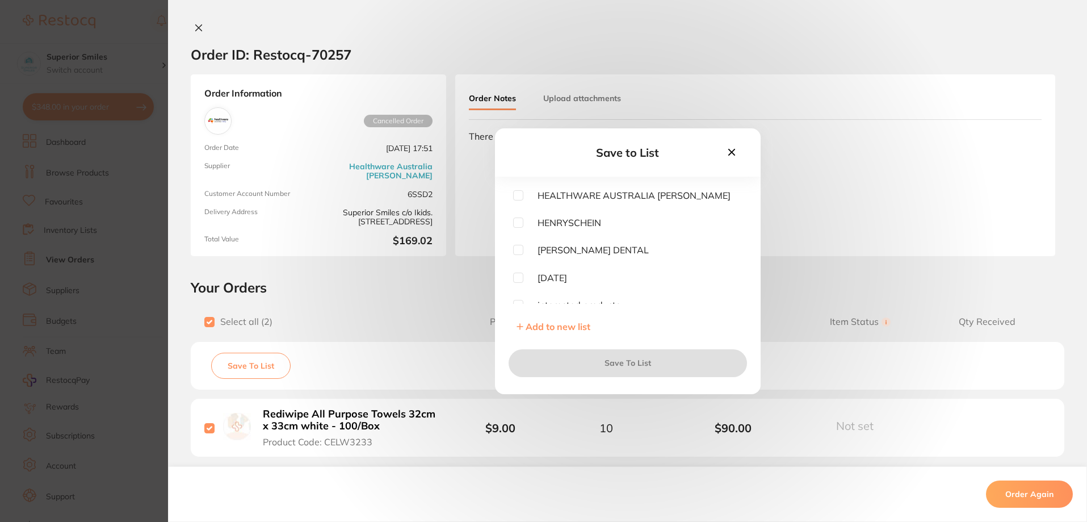
scroll to position [57, 0]
click at [515, 195] on input "checkbox" at bounding box center [518, 195] width 10 height 10
checkbox input "true"
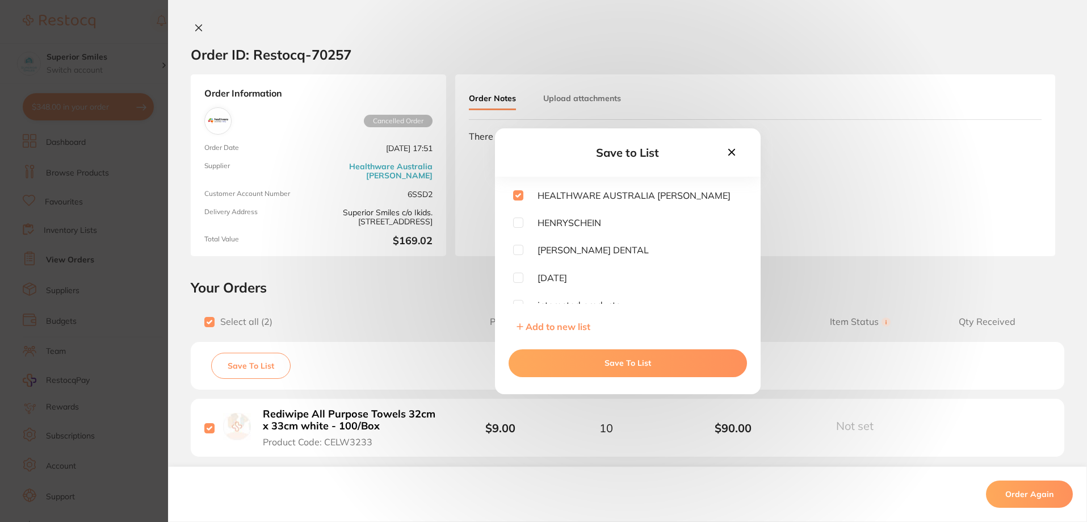
click at [613, 355] on button "Save To List" at bounding box center [627, 362] width 238 height 27
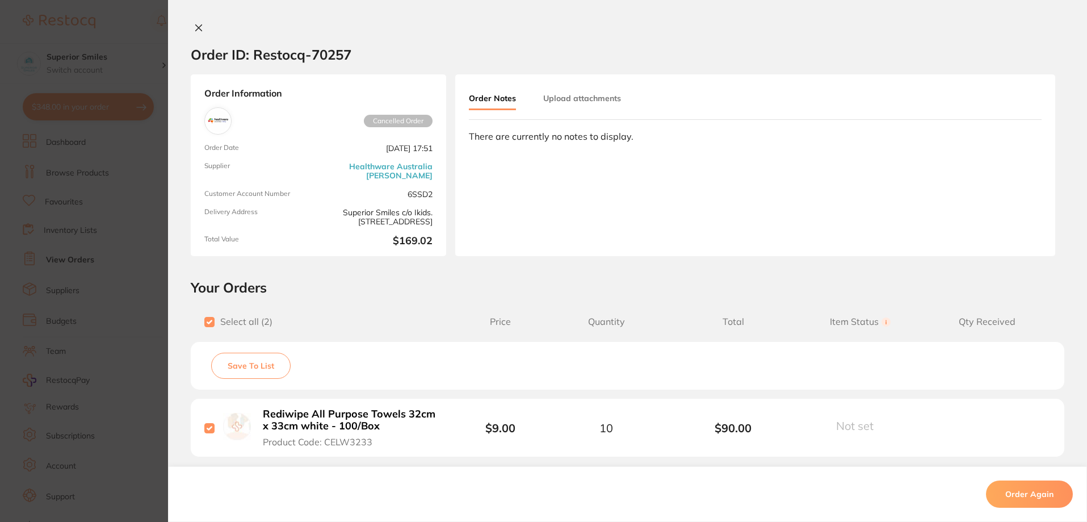
click at [208, 320] on input "checkbox" at bounding box center [209, 322] width 10 height 10
checkbox input "false"
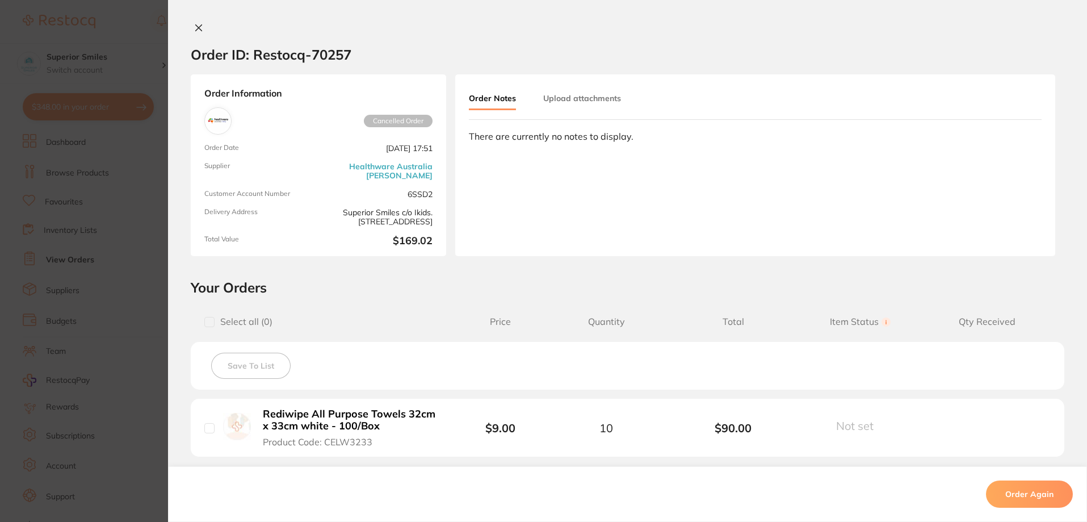
click at [194, 27] on icon at bounding box center [198, 27] width 9 height 9
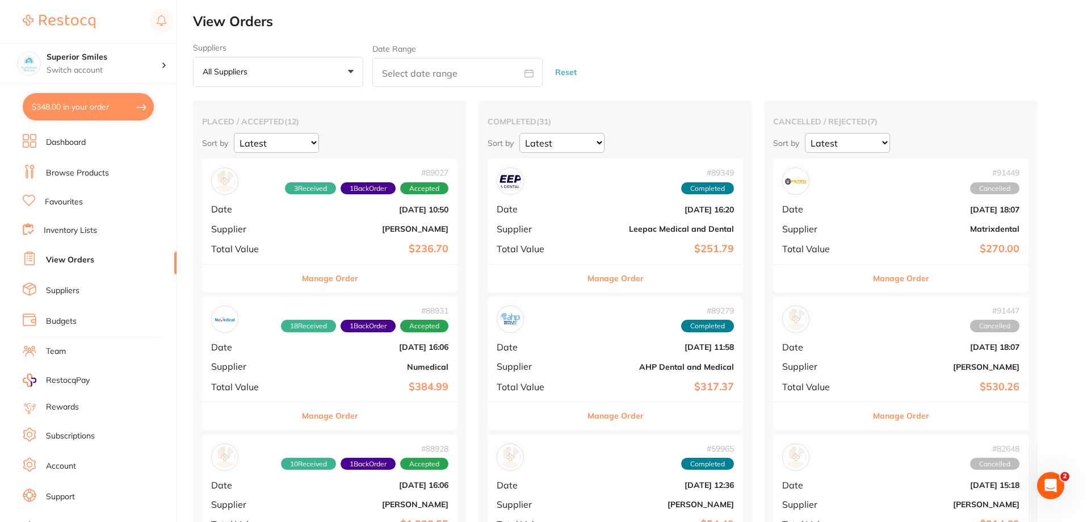
click at [340, 192] on span "1 Back Order" at bounding box center [367, 188] width 55 height 12
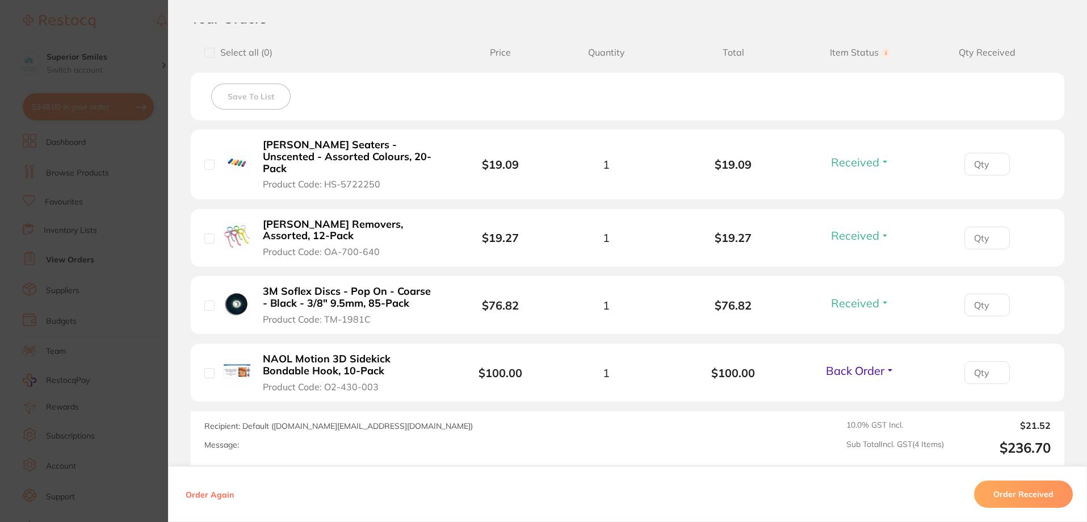
scroll to position [268, 0]
click at [888, 368] on button "Back Order" at bounding box center [859, 371] width 75 height 14
click at [809, 445] on div "Recipient: Default ( [DOMAIN_NAME][EMAIL_ADDRESS][DOMAIN_NAME] ) Message: 10.0 …" at bounding box center [627, 439] width 873 height 54
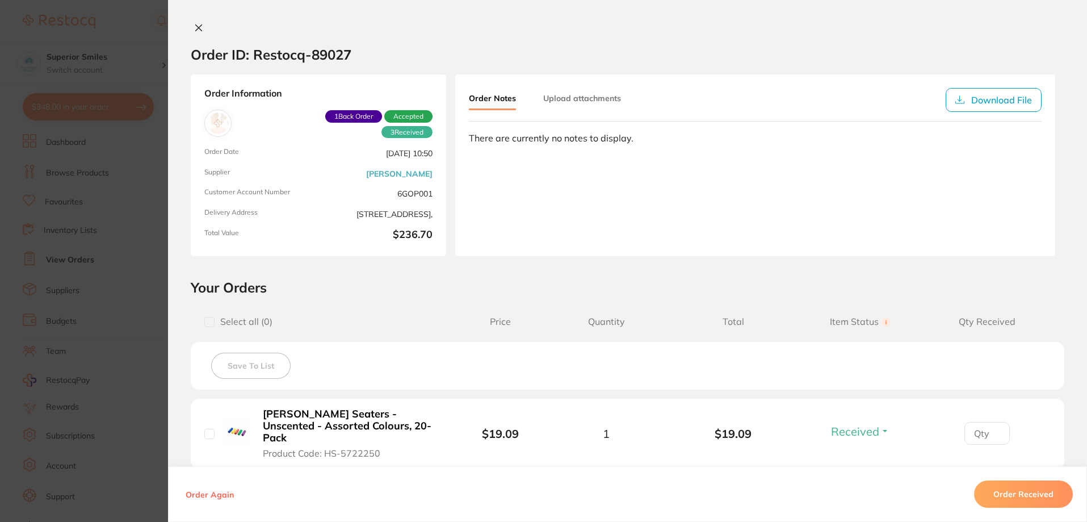
scroll to position [0, 0]
